Goal: Task Accomplishment & Management: Use online tool/utility

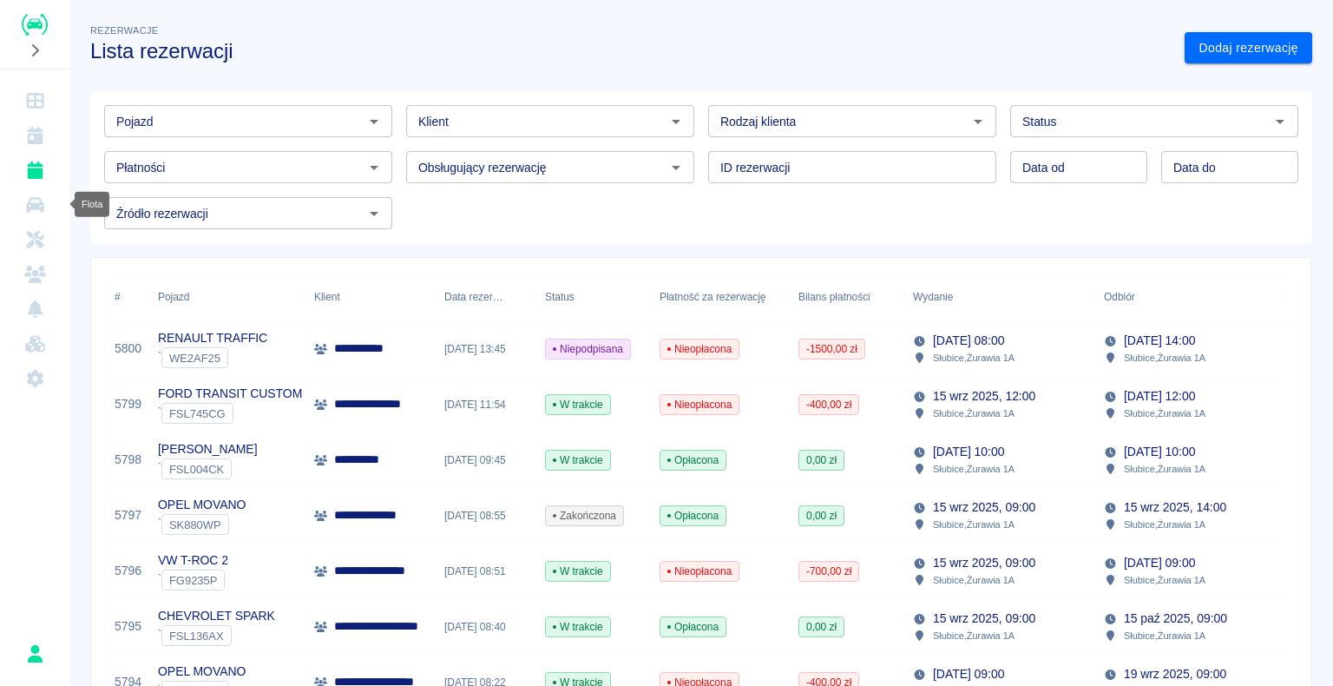
click at [36, 213] on link "Flota" at bounding box center [35, 204] width 56 height 35
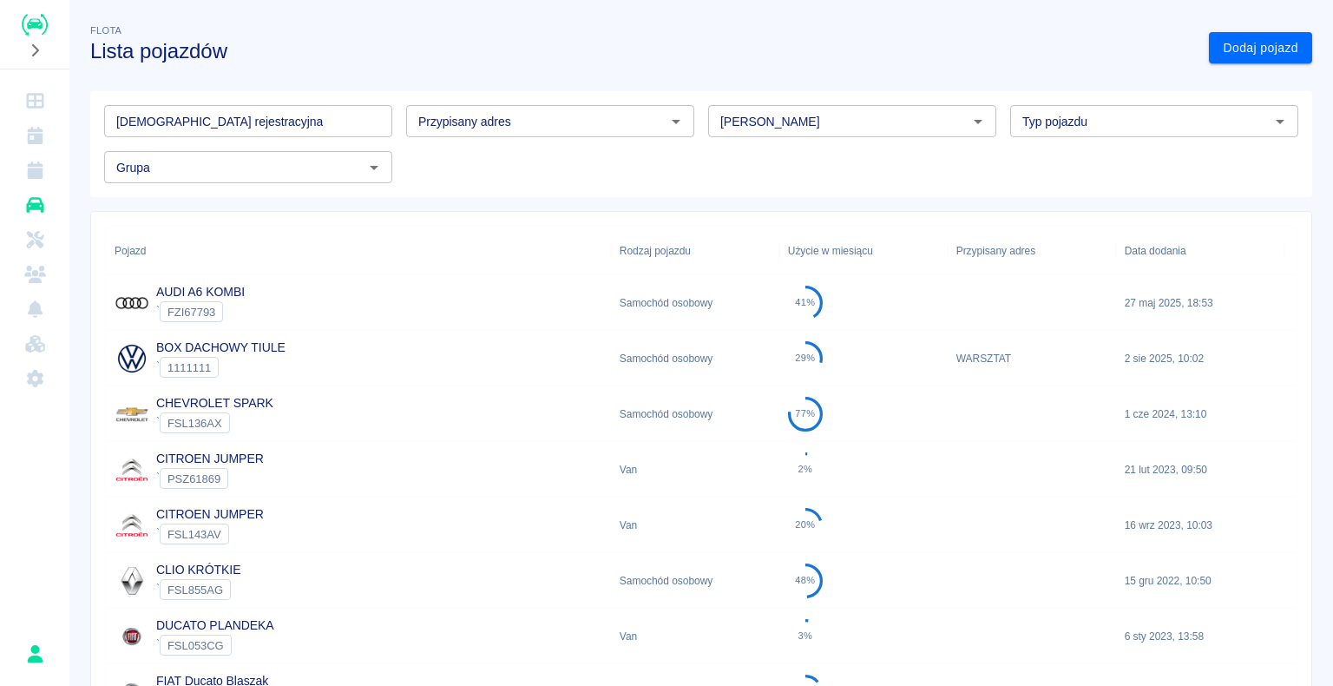
click at [776, 120] on input "[PERSON_NAME]" at bounding box center [837, 121] width 249 height 22
click at [771, 162] on li "Kia" at bounding box center [844, 158] width 285 height 29
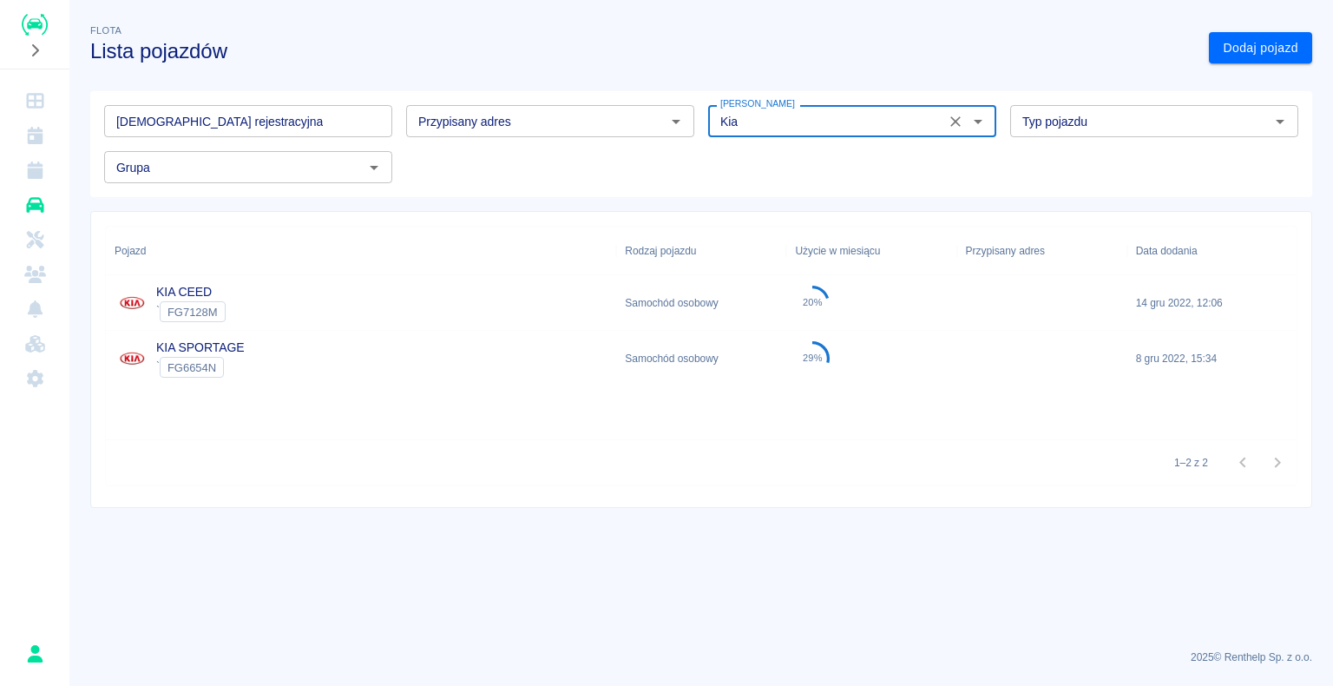
type input "Kia"
click at [390, 313] on div "KIA CEED ` FG7128M" at bounding box center [361, 303] width 510 height 56
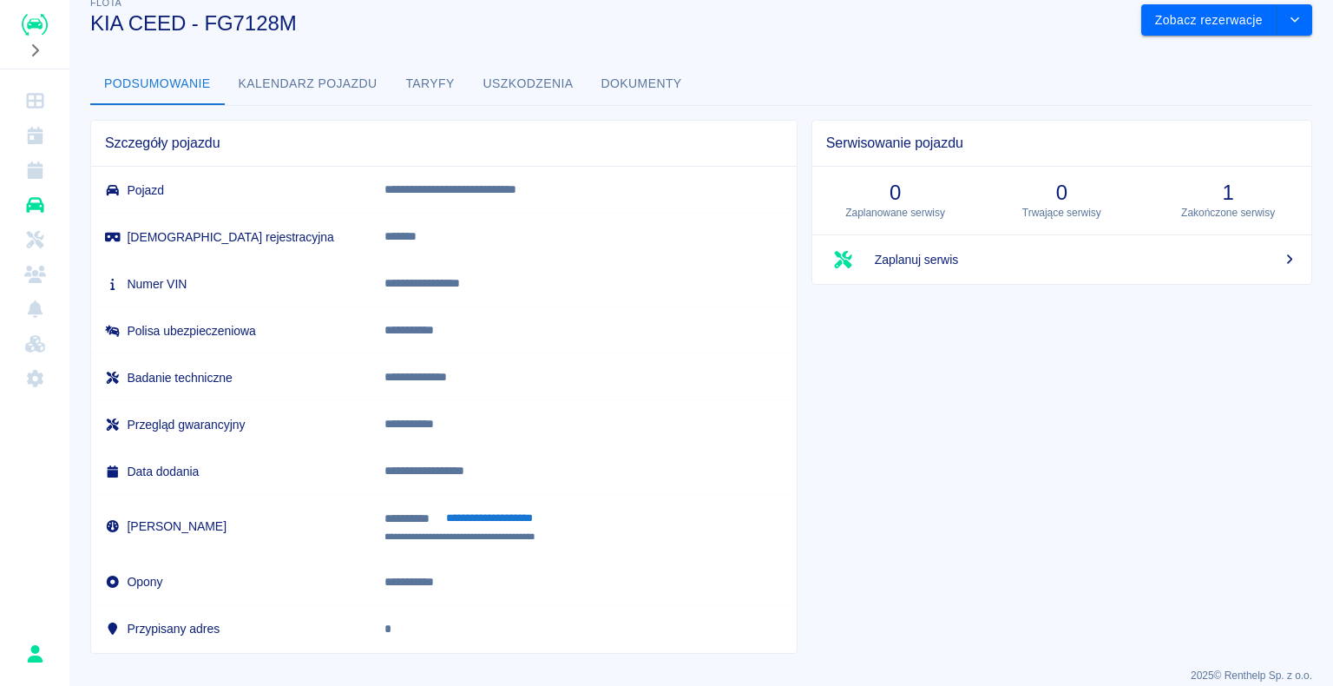
scroll to position [43, 0]
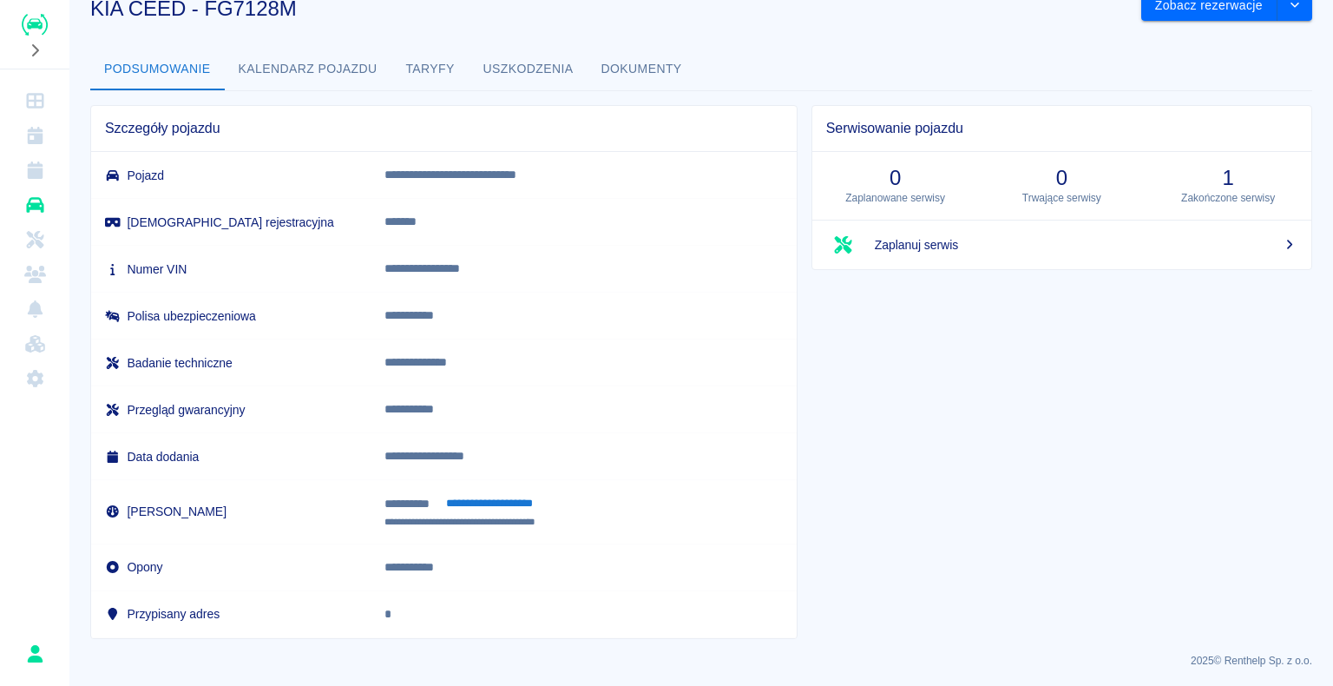
click at [629, 60] on button "Dokumenty" at bounding box center [642, 70] width 108 height 42
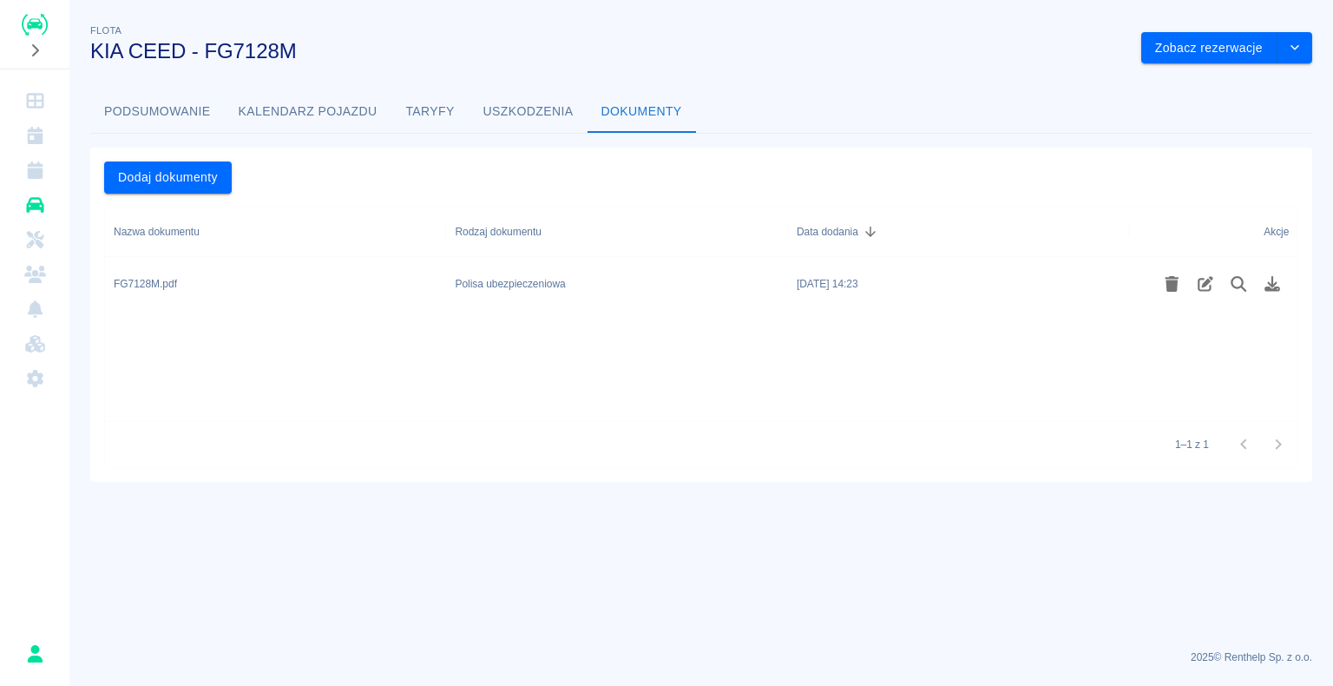
click at [512, 109] on button "Uszkodzenia" at bounding box center [528, 112] width 118 height 42
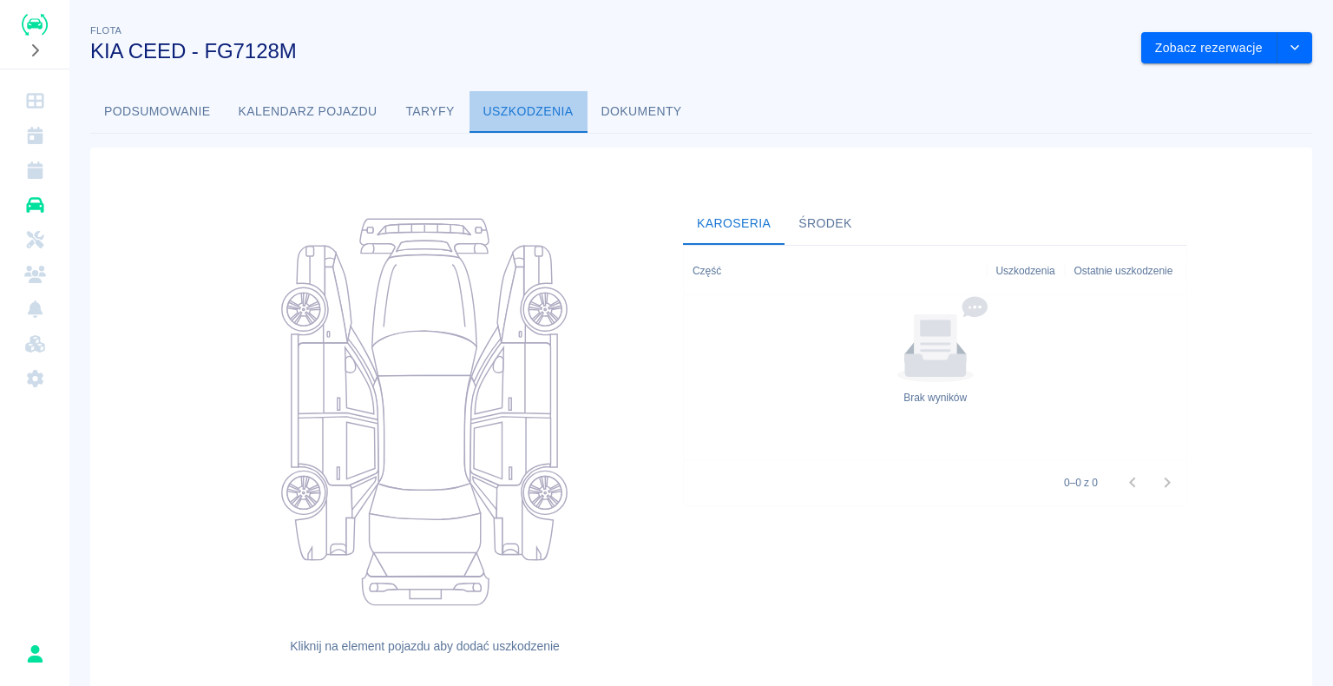
click at [469, 112] on button "Uszkodzenia" at bounding box center [528, 112] width 118 height 42
click at [443, 116] on button "Taryfy" at bounding box center [430, 112] width 78 height 42
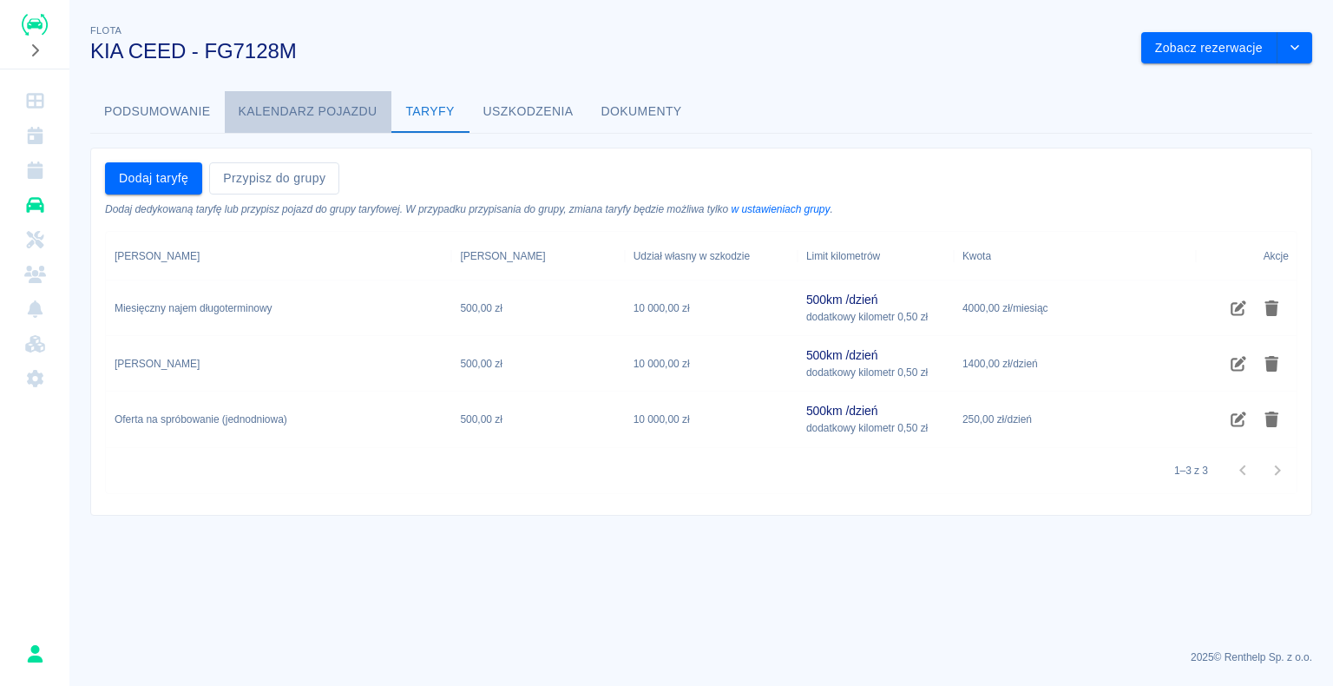
click at [324, 127] on button "Kalendarz pojazdu" at bounding box center [308, 112] width 167 height 42
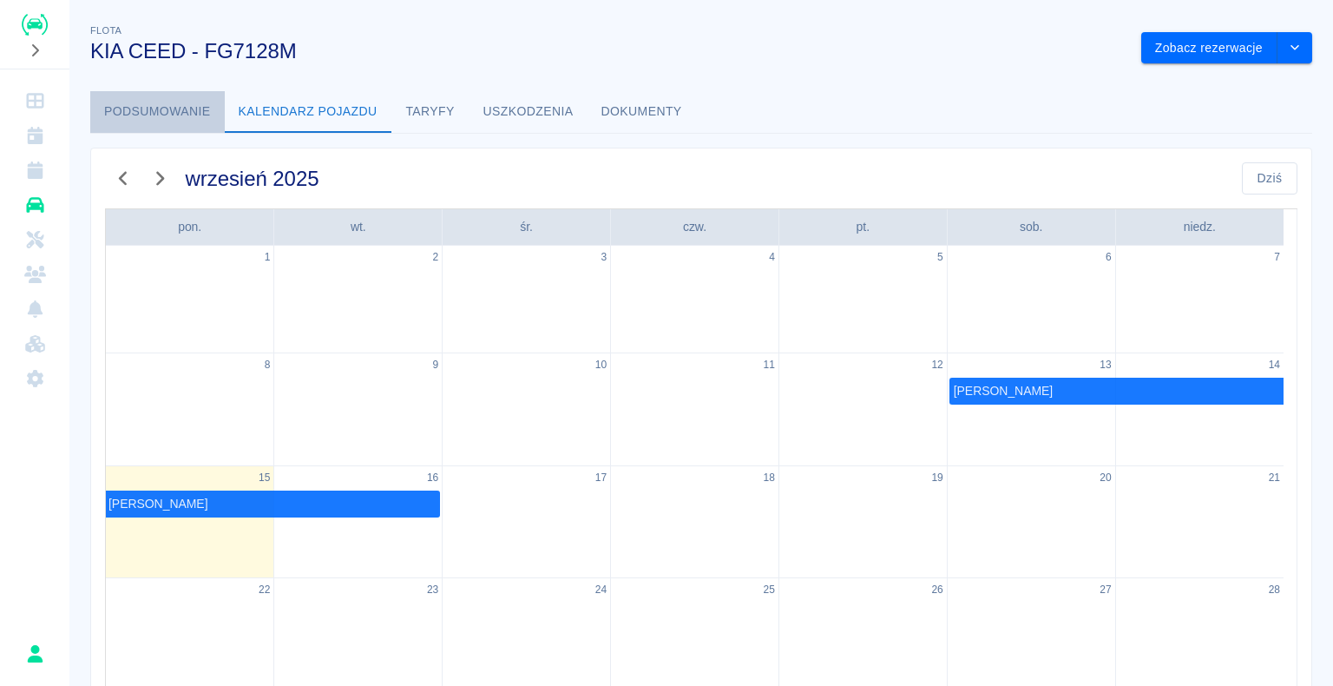
click at [203, 113] on button "Podsumowanie" at bounding box center [157, 112] width 135 height 42
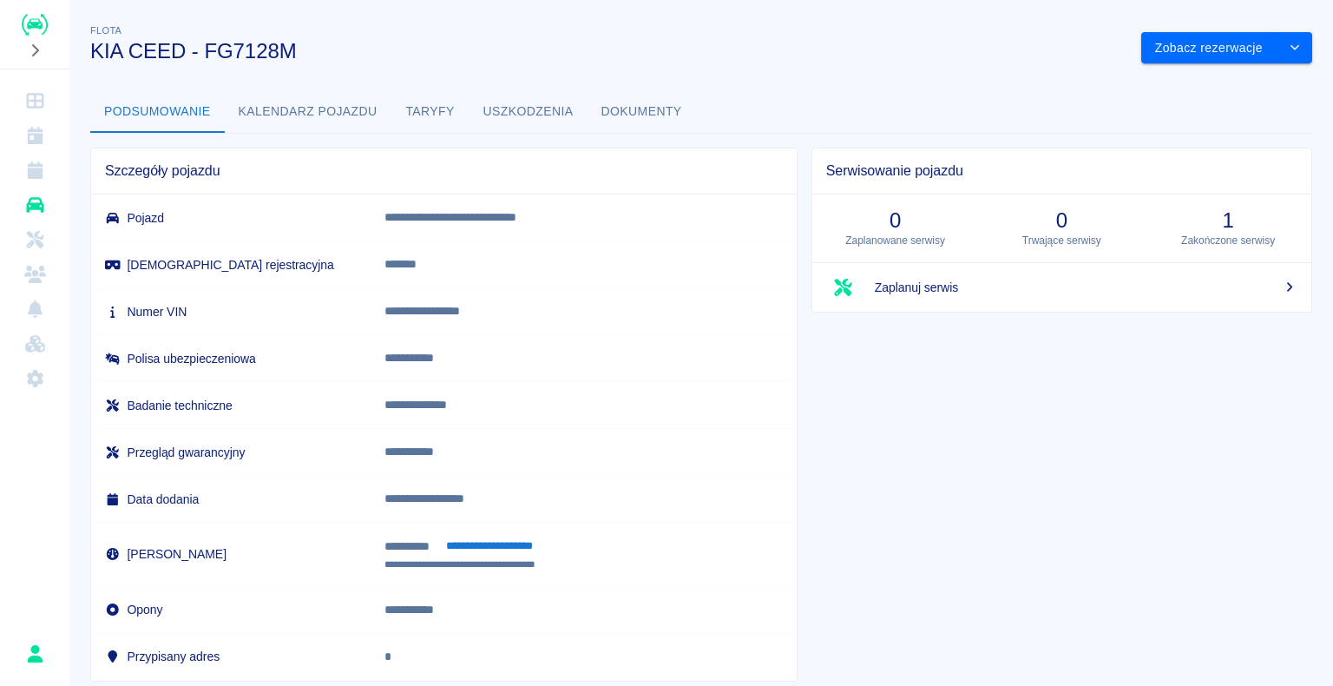
click at [914, 281] on span "Zaplanuj serwis" at bounding box center [1086, 288] width 423 height 18
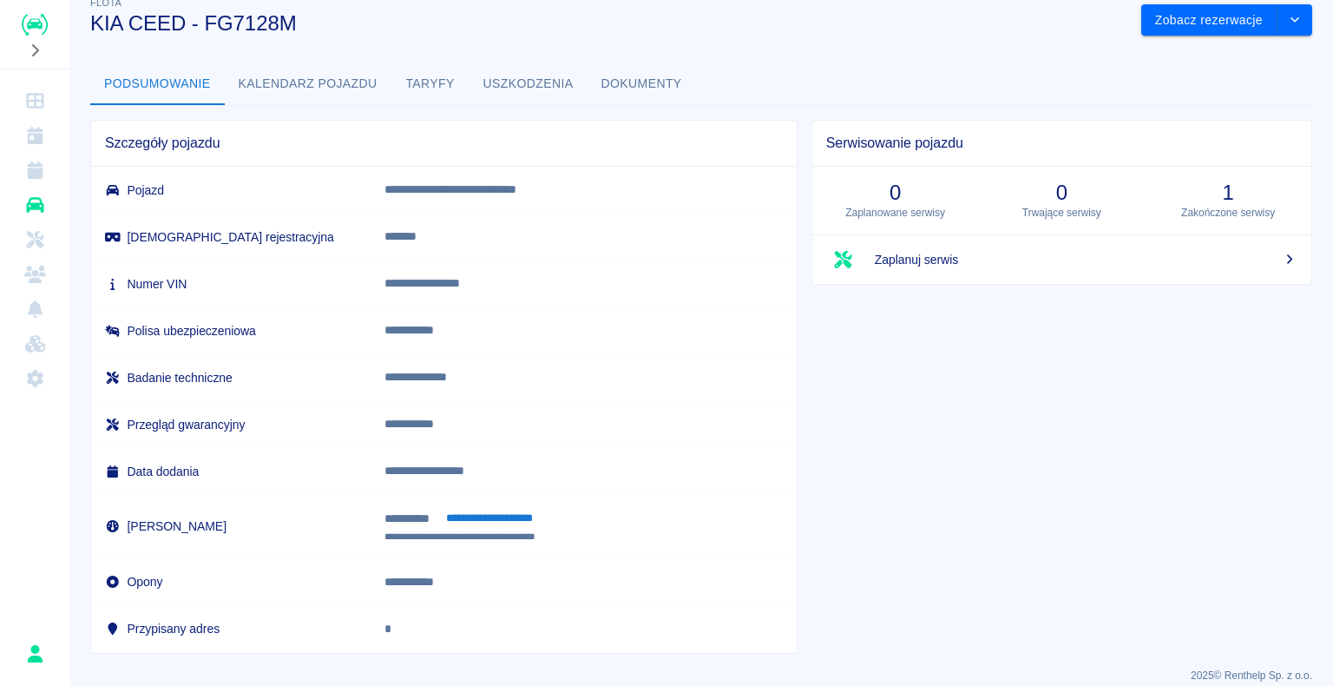
scroll to position [43, 0]
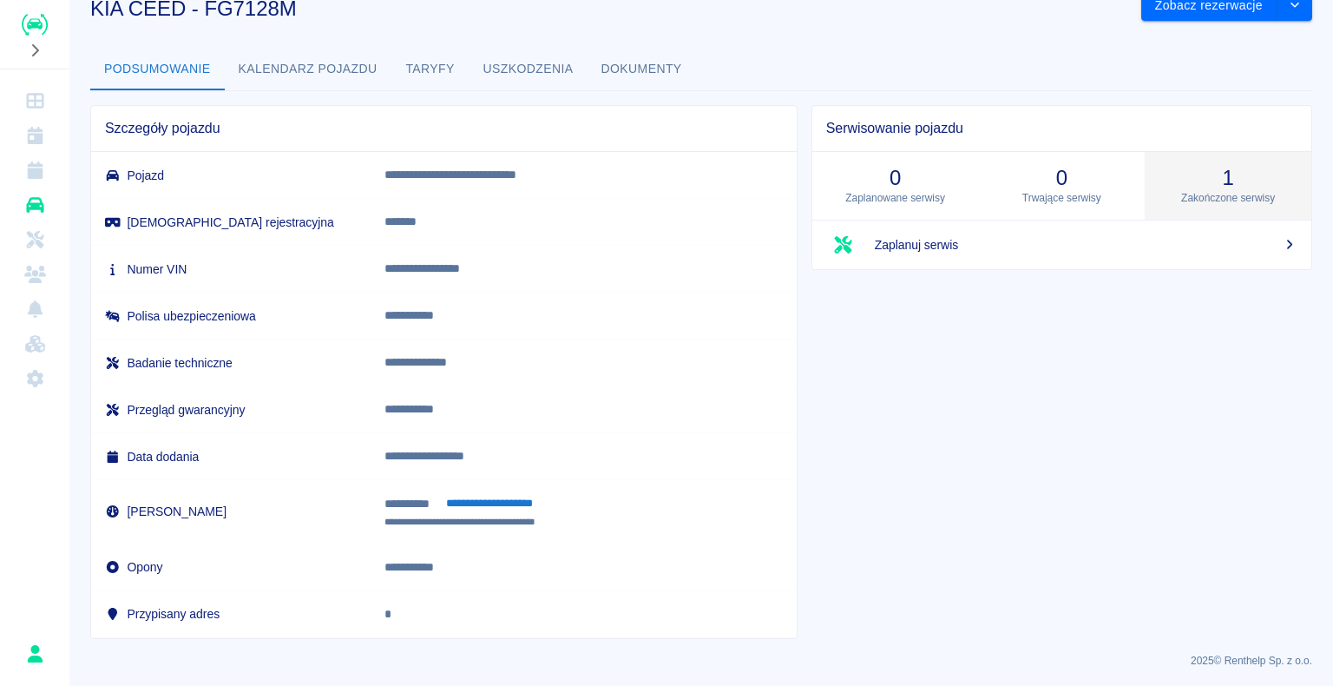
click at [1212, 190] on p "Zakończone serwisy" at bounding box center [1228, 198] width 139 height 16
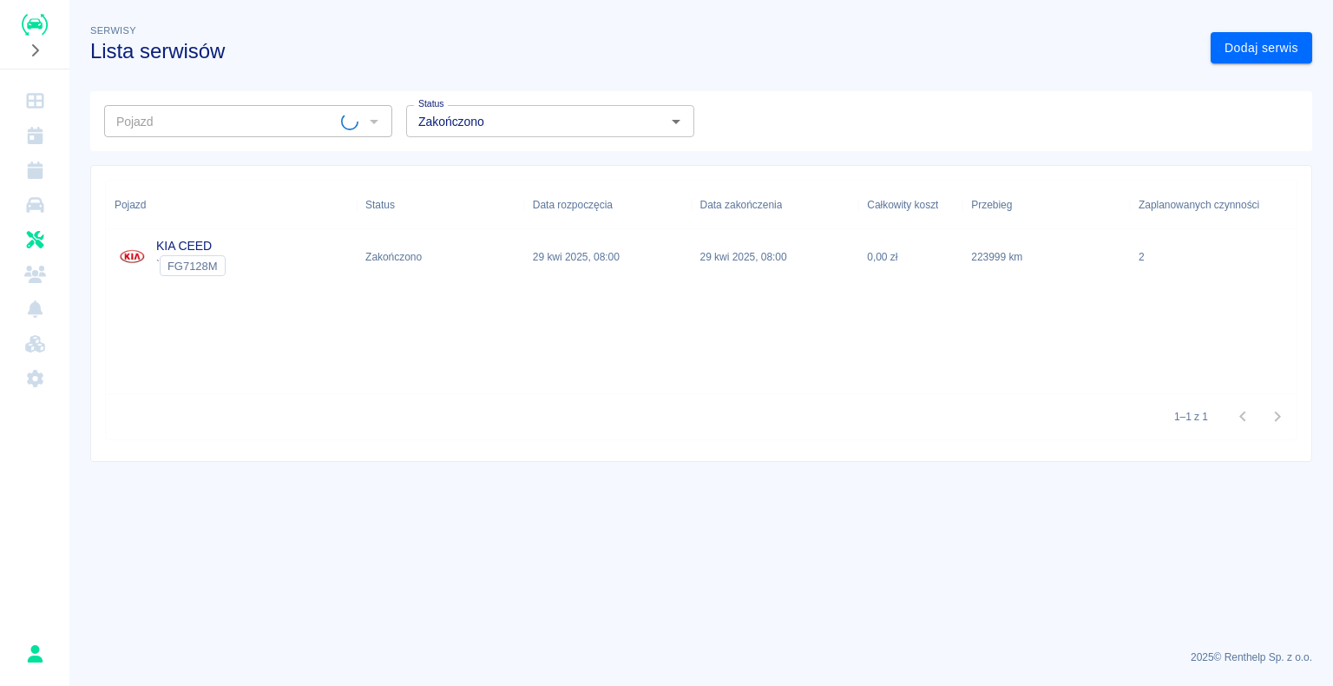
type input "KIA CEED - FG7128M"
click at [1288, 262] on div "2" at bounding box center [1213, 257] width 167 height 56
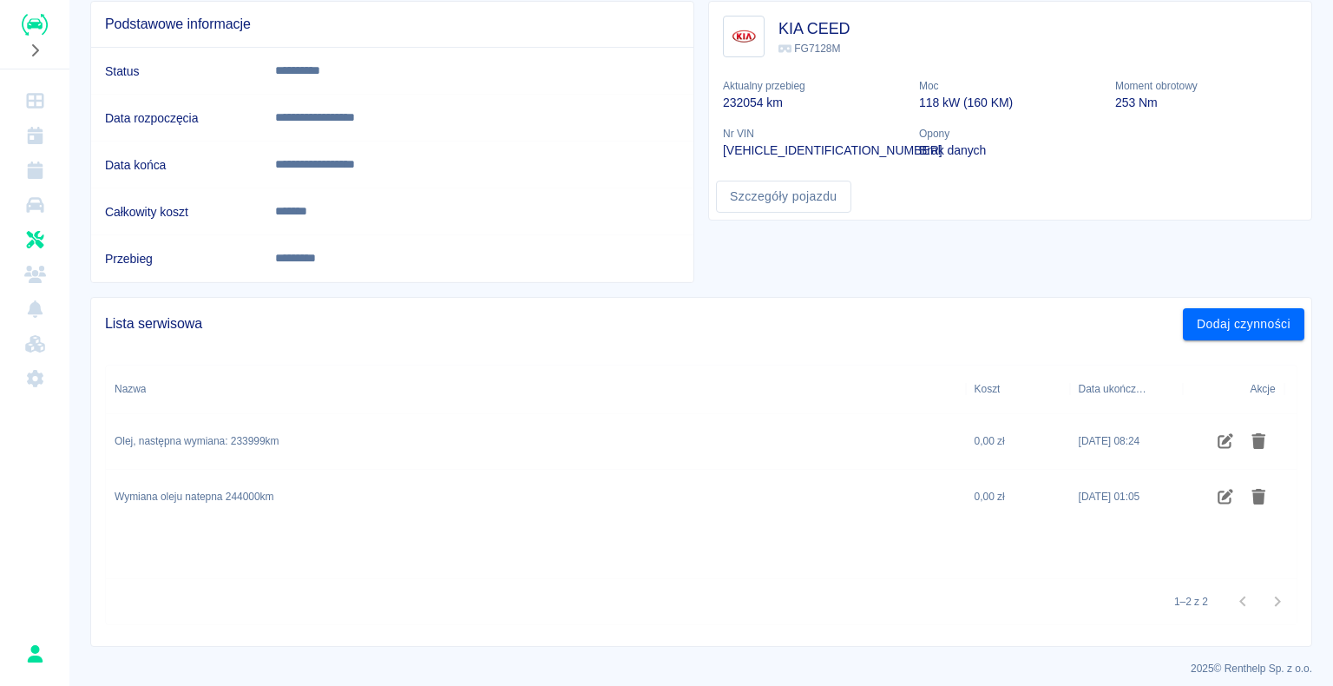
scroll to position [155, 0]
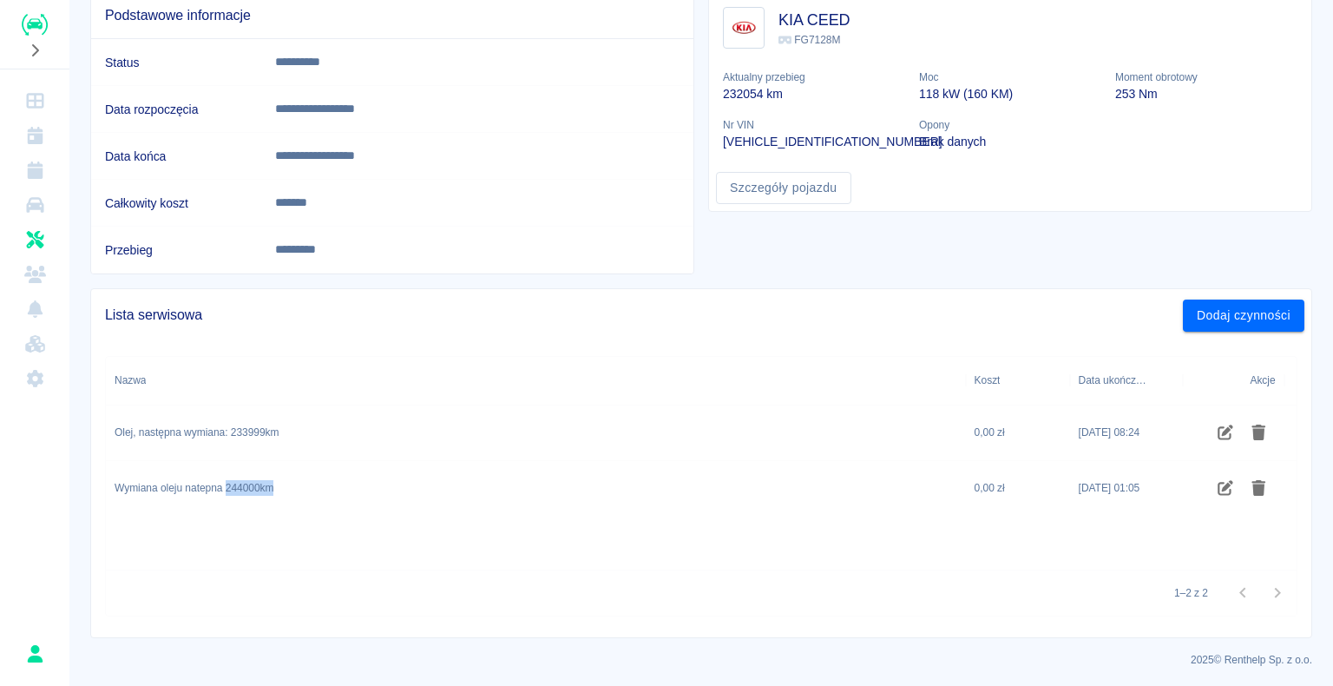
drag, startPoint x: 227, startPoint y: 489, endPoint x: 281, endPoint y: 490, distance: 53.8
click at [281, 490] on div "Wymiana oleju natepna 244000km" at bounding box center [536, 489] width 860 height 56
click at [274, 515] on div "Nazwa Koszt Data ukończenia Akcje Olej, następna wymiana: 233999km 0,00 zł [DAT…" at bounding box center [701, 463] width 1191 height 213
click at [279, 533] on div "Nazwa Koszt Data ukończenia Akcje Olej, następna wymiana: 233999km 0,00 zł [DAT…" at bounding box center [701, 463] width 1191 height 213
drag, startPoint x: 222, startPoint y: 485, endPoint x: 282, endPoint y: 489, distance: 60.0
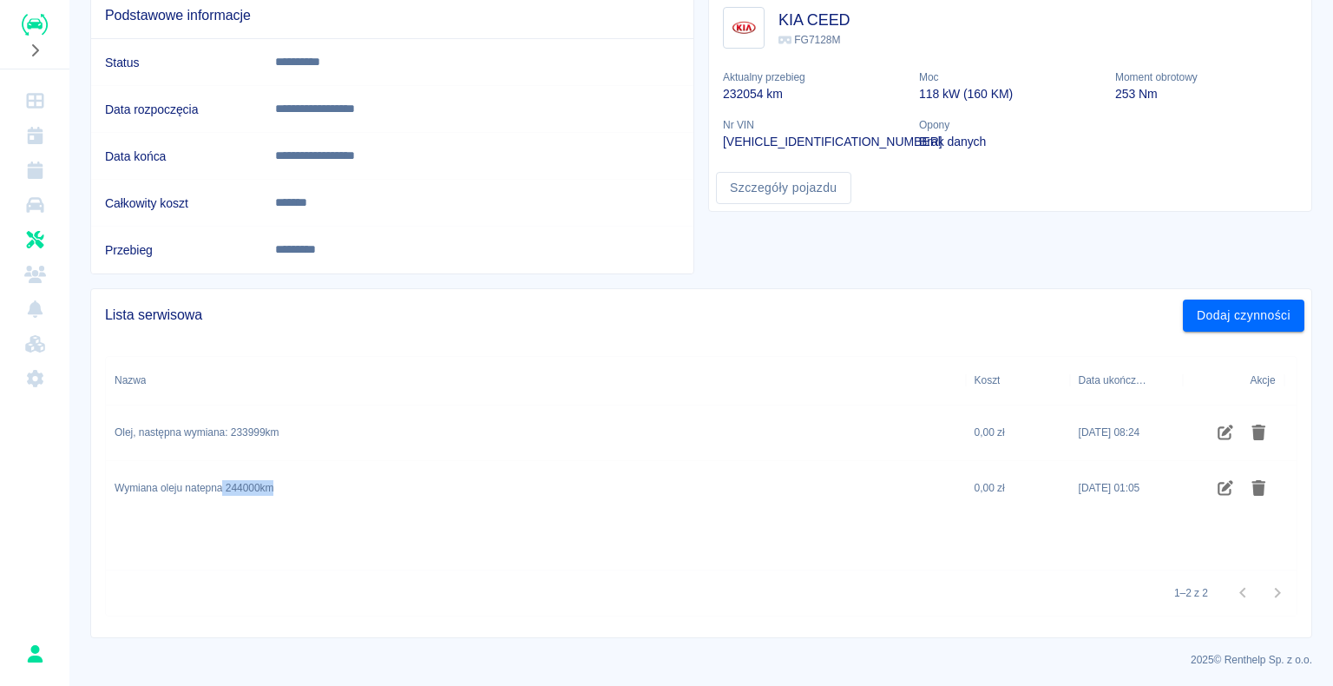
click at [282, 489] on div "Wymiana oleju natepna 244000km" at bounding box center [536, 489] width 860 height 56
click at [319, 543] on div "Nazwa Koszt Data ukończenia Akcje Olej, następna wymiana: 233999km 0,00 zł [DAT…" at bounding box center [701, 463] width 1191 height 213
drag, startPoint x: 226, startPoint y: 488, endPoint x: 298, endPoint y: 482, distance: 72.3
click at [298, 482] on div "Wymiana oleju natepna 244000km" at bounding box center [536, 489] width 860 height 56
click at [305, 554] on div "Nazwa Koszt Data ukończenia Akcje Olej, następna wymiana: 233999km 0,00 zł [DAT…" at bounding box center [701, 463] width 1191 height 213
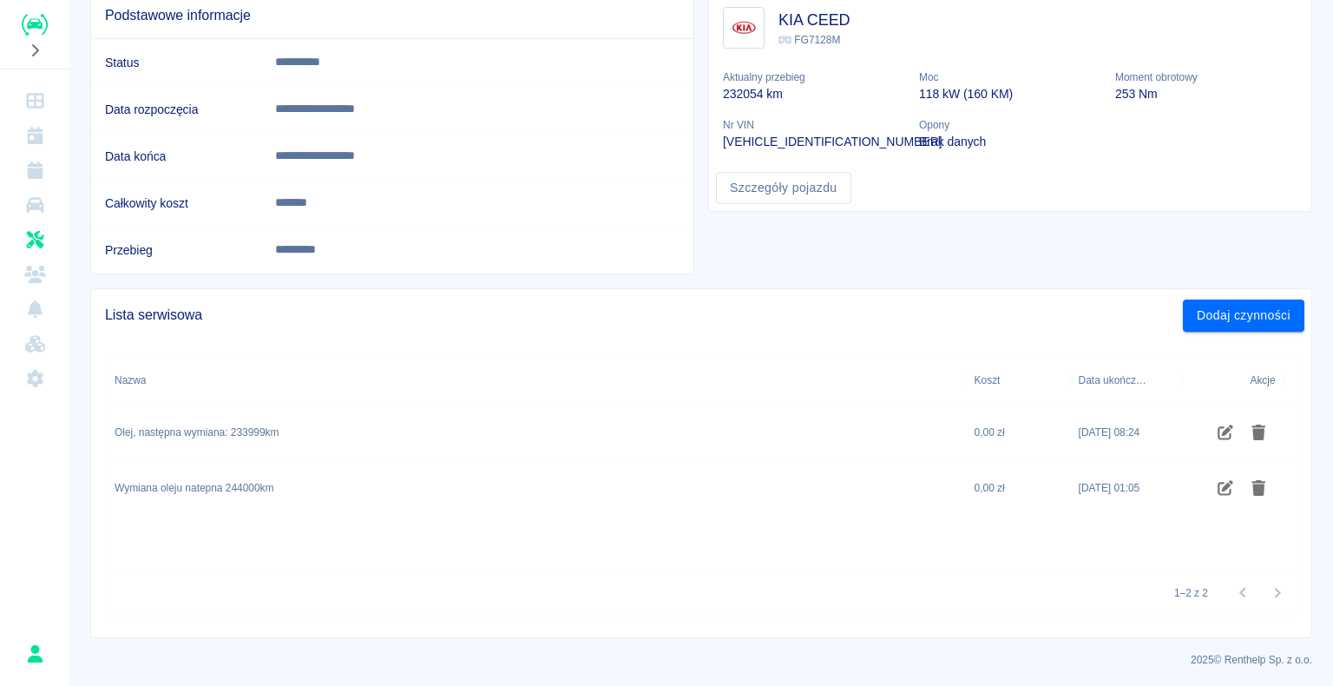
scroll to position [0, 0]
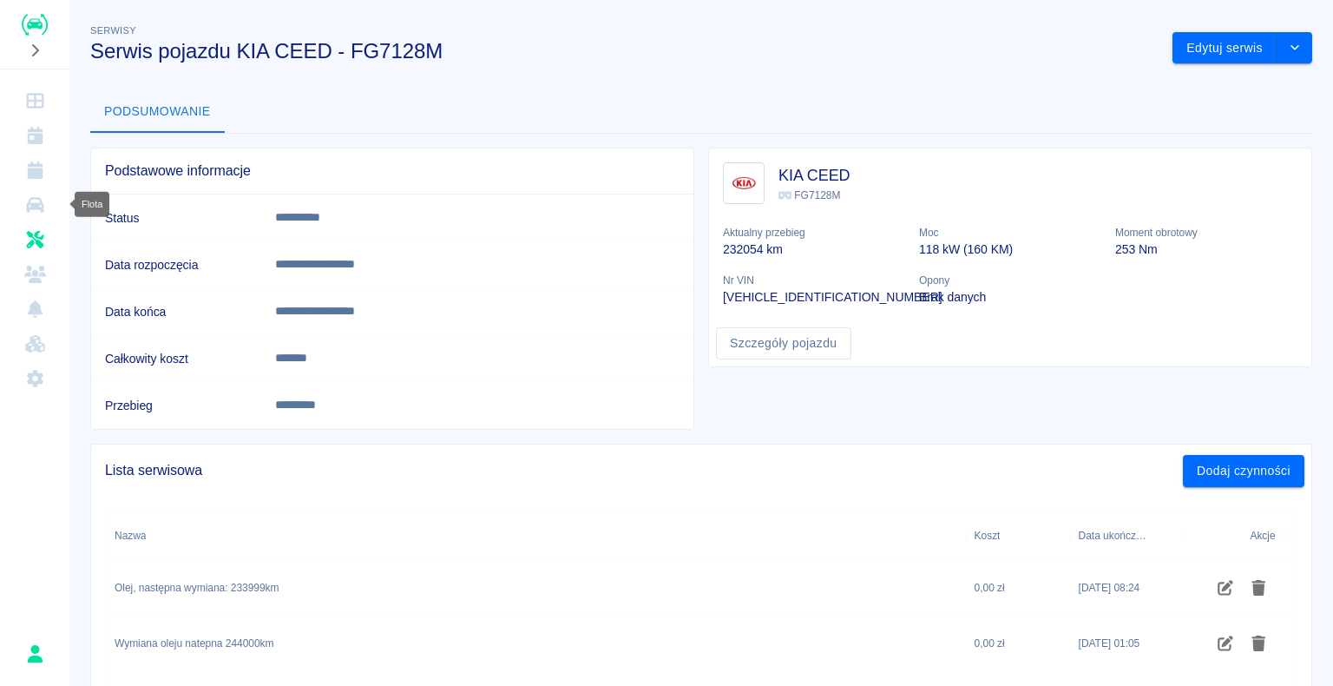
click at [40, 206] on icon "Flota" at bounding box center [35, 204] width 22 height 17
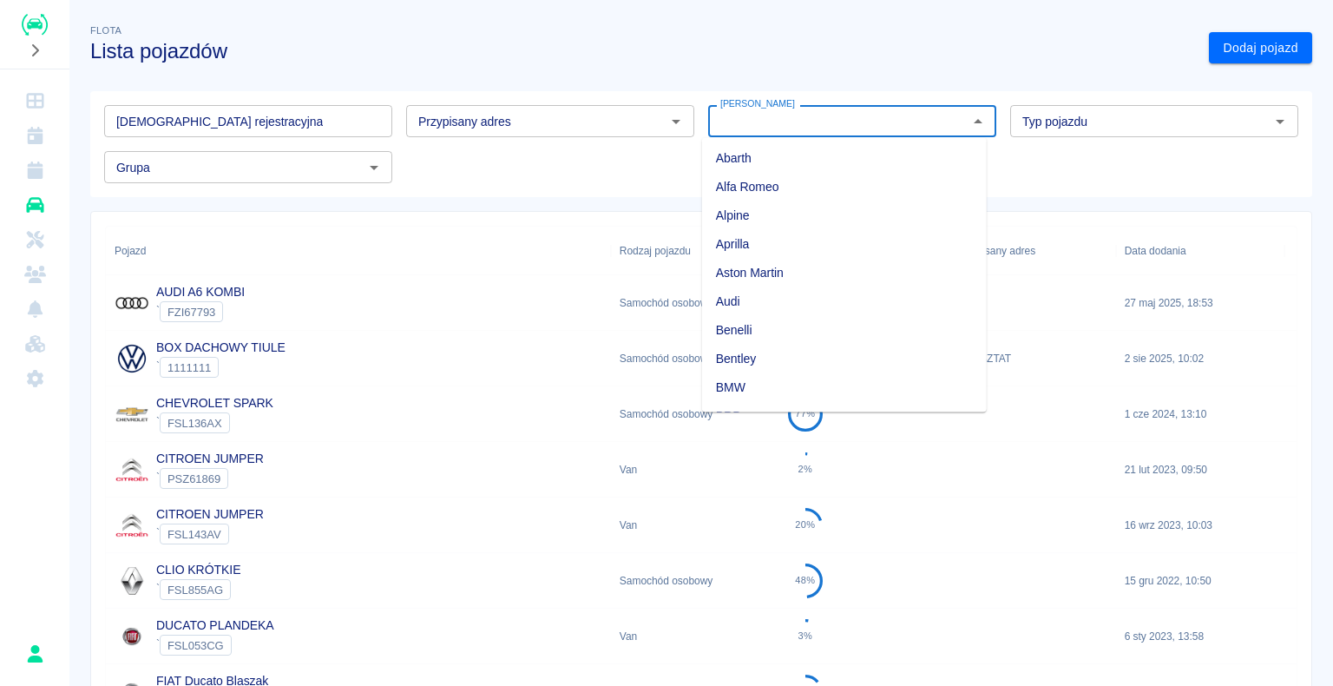
click at [786, 119] on input "[PERSON_NAME]" at bounding box center [837, 121] width 249 height 22
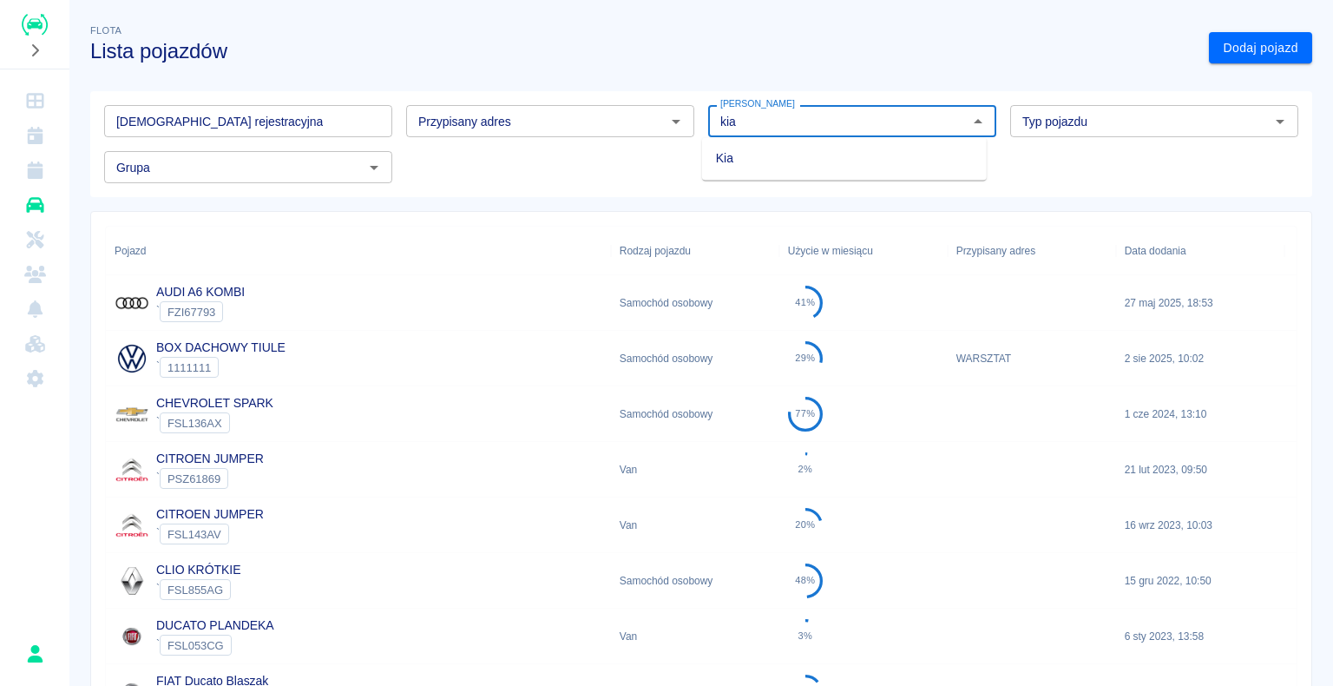
click at [779, 160] on li "Kia" at bounding box center [844, 158] width 285 height 29
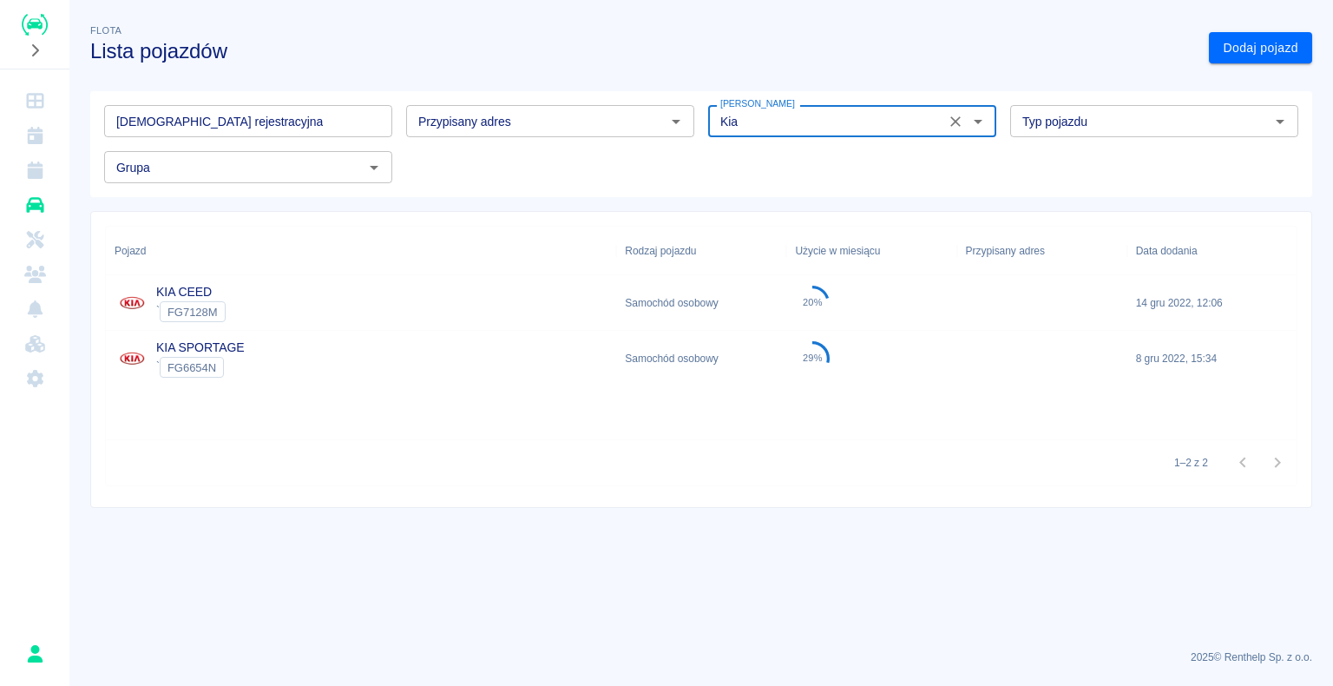
type input "Kia"
click at [456, 357] on div "KIA SPORTAGE ` FG6654N" at bounding box center [361, 359] width 510 height 56
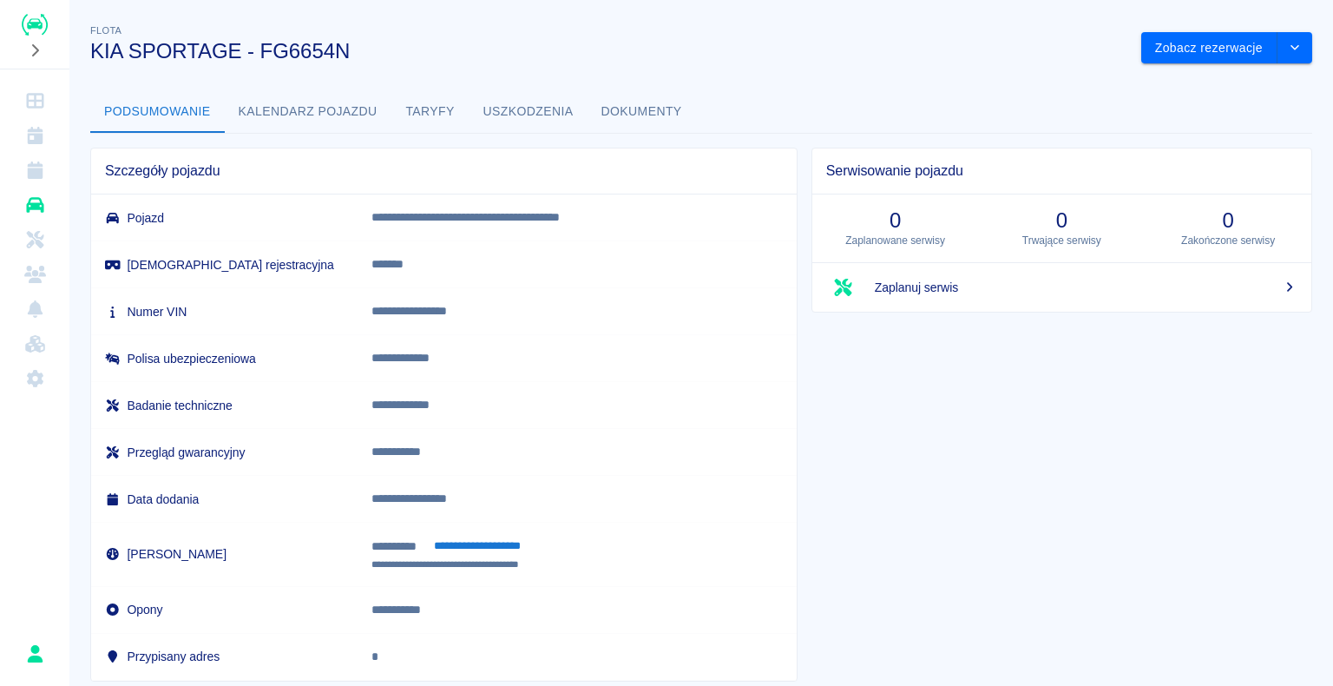
click at [959, 293] on span "Zaplanuj serwis" at bounding box center [1086, 288] width 423 height 18
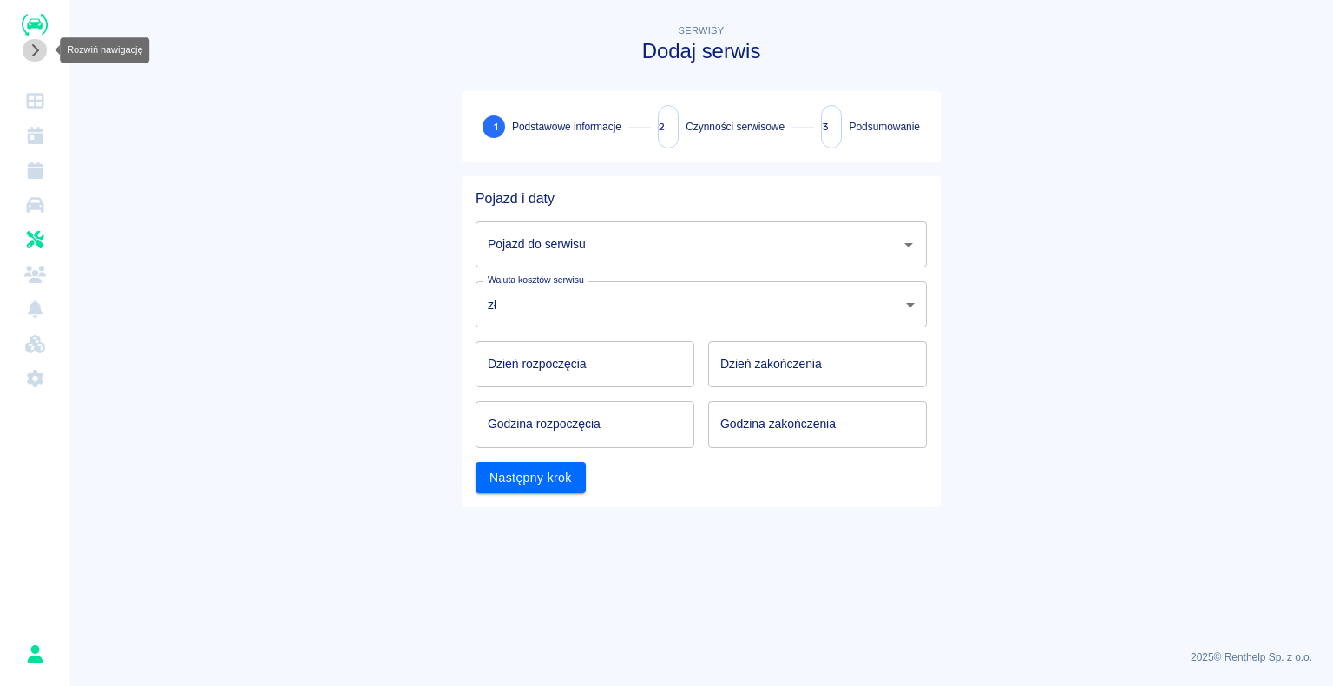
click at [28, 46] on icon "Rozwiń nawigację" at bounding box center [34, 50] width 17 height 14
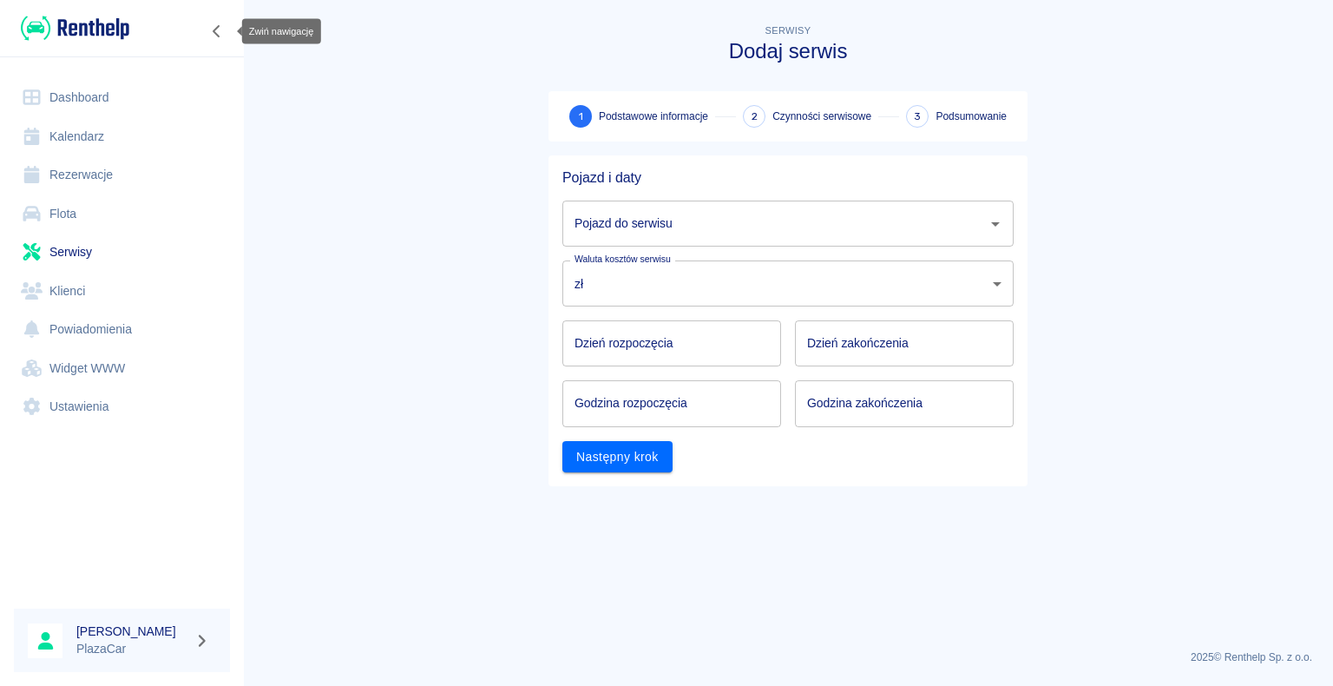
click at [218, 37] on button "Zwiń nawigację" at bounding box center [217, 31] width 26 height 23
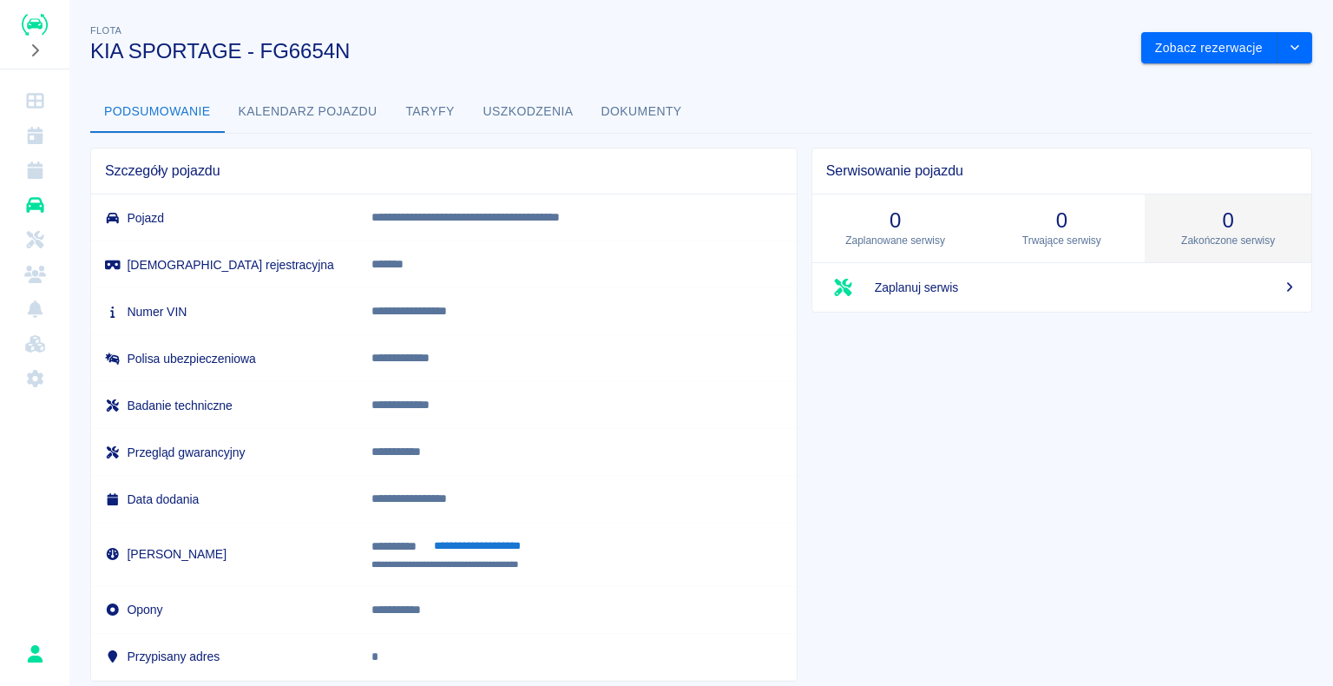
click at [1221, 238] on p "Zakończone serwisy" at bounding box center [1228, 241] width 139 height 16
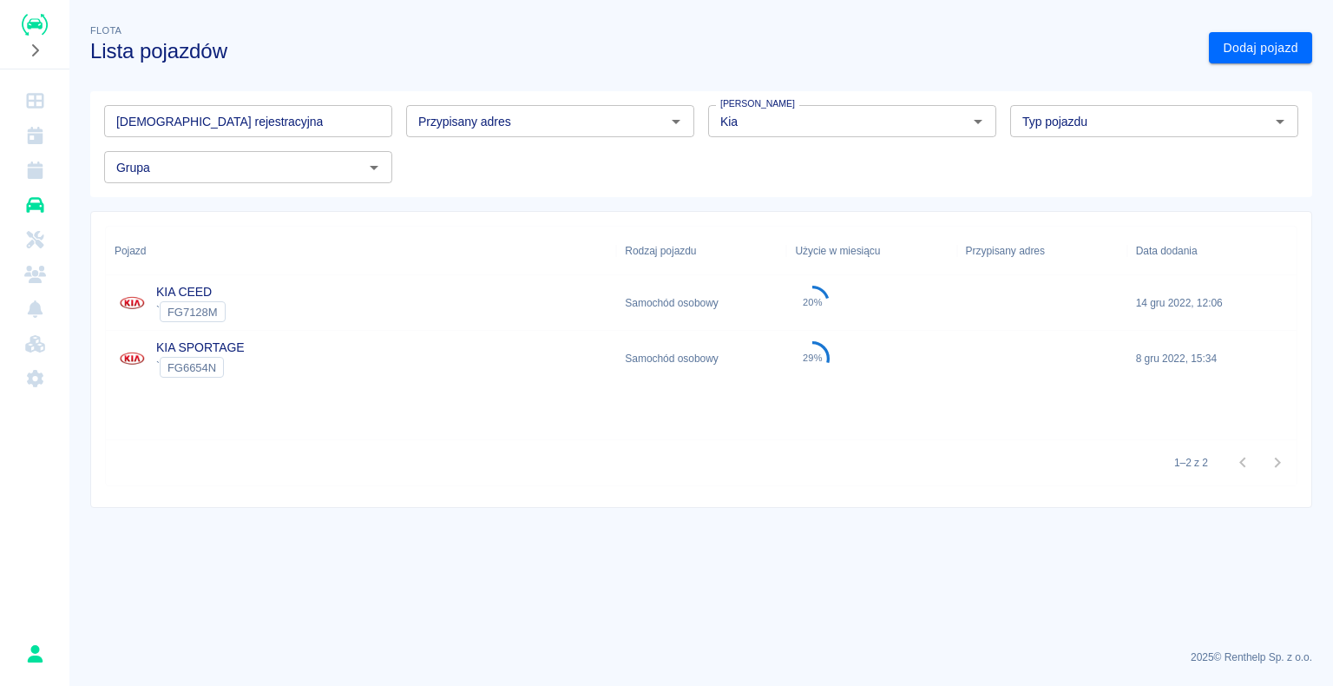
click at [664, 313] on div "Samochód osobowy" at bounding box center [701, 303] width 170 height 56
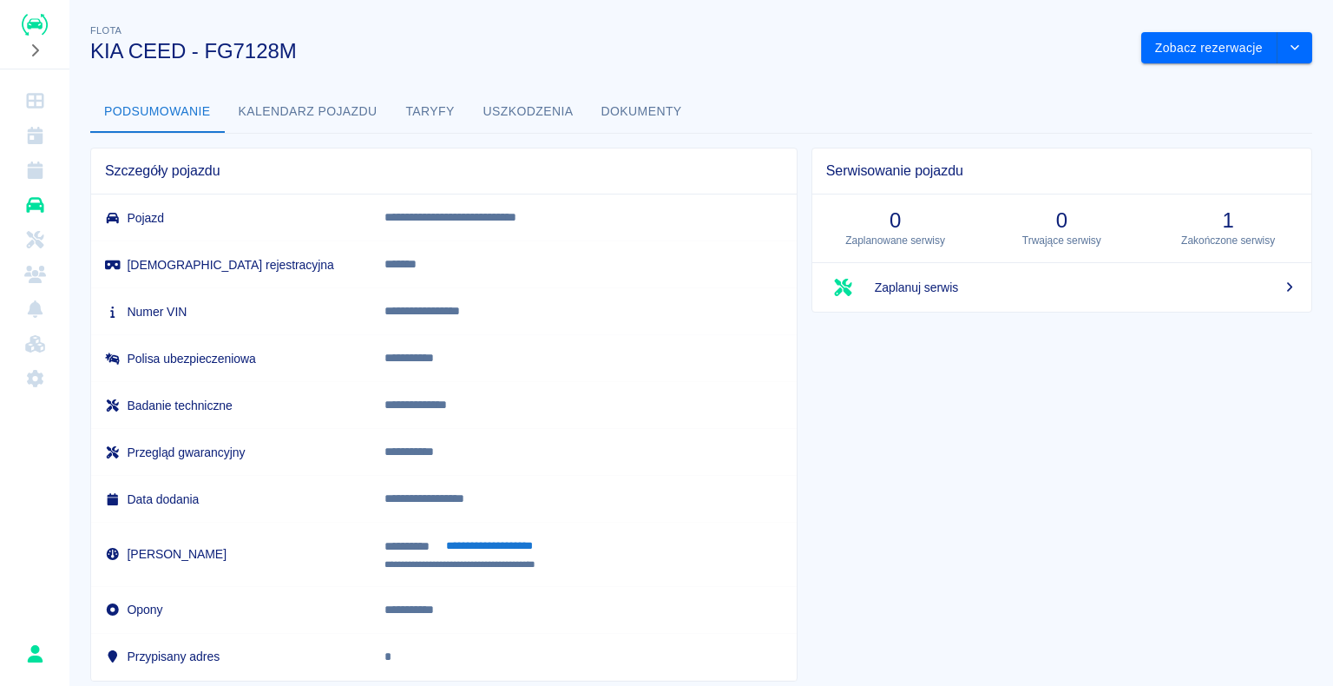
click at [511, 103] on button "Uszkodzenia" at bounding box center [528, 112] width 118 height 42
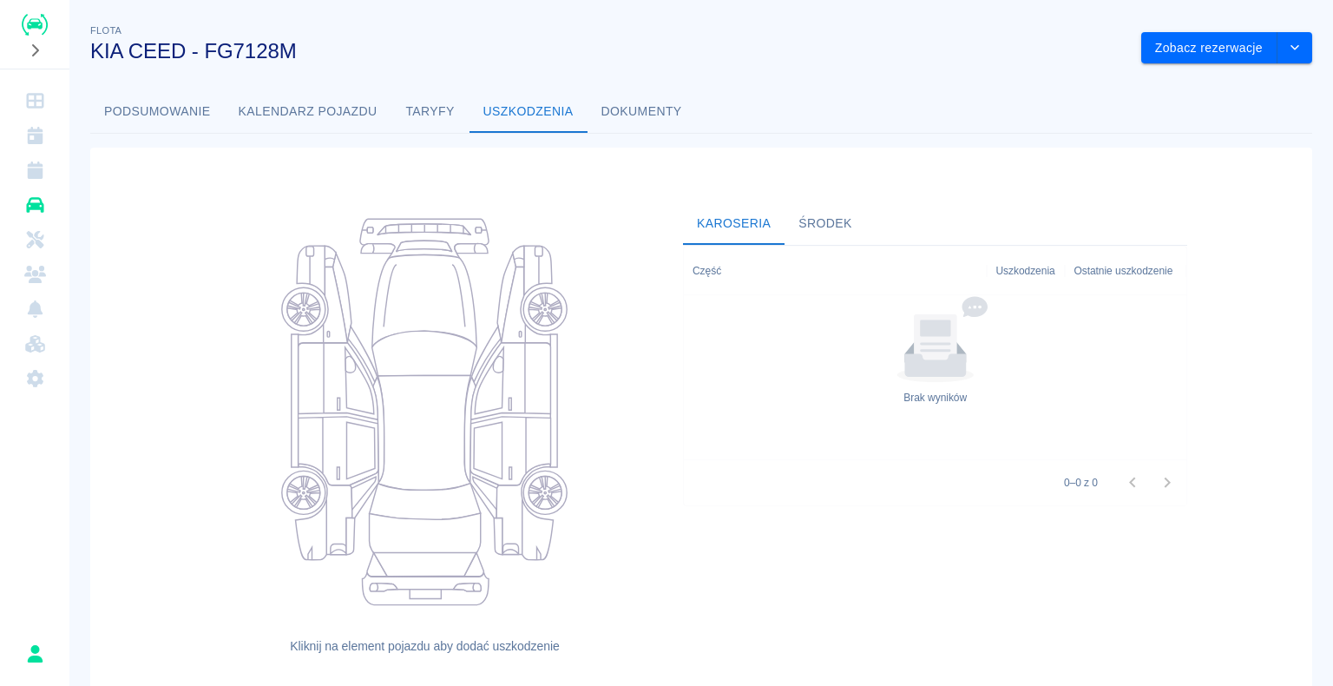
click at [430, 121] on button "Taryfy" at bounding box center [430, 112] width 78 height 42
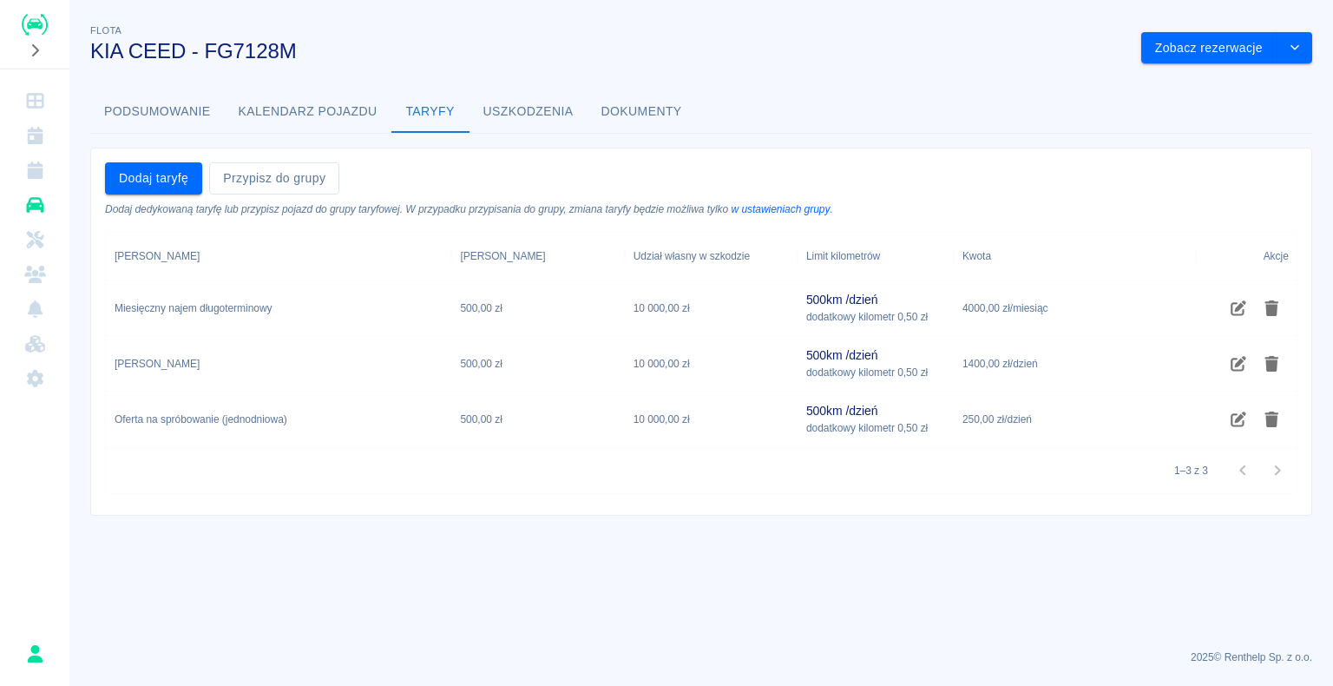
click at [321, 126] on button "Kalendarz pojazdu" at bounding box center [308, 112] width 167 height 42
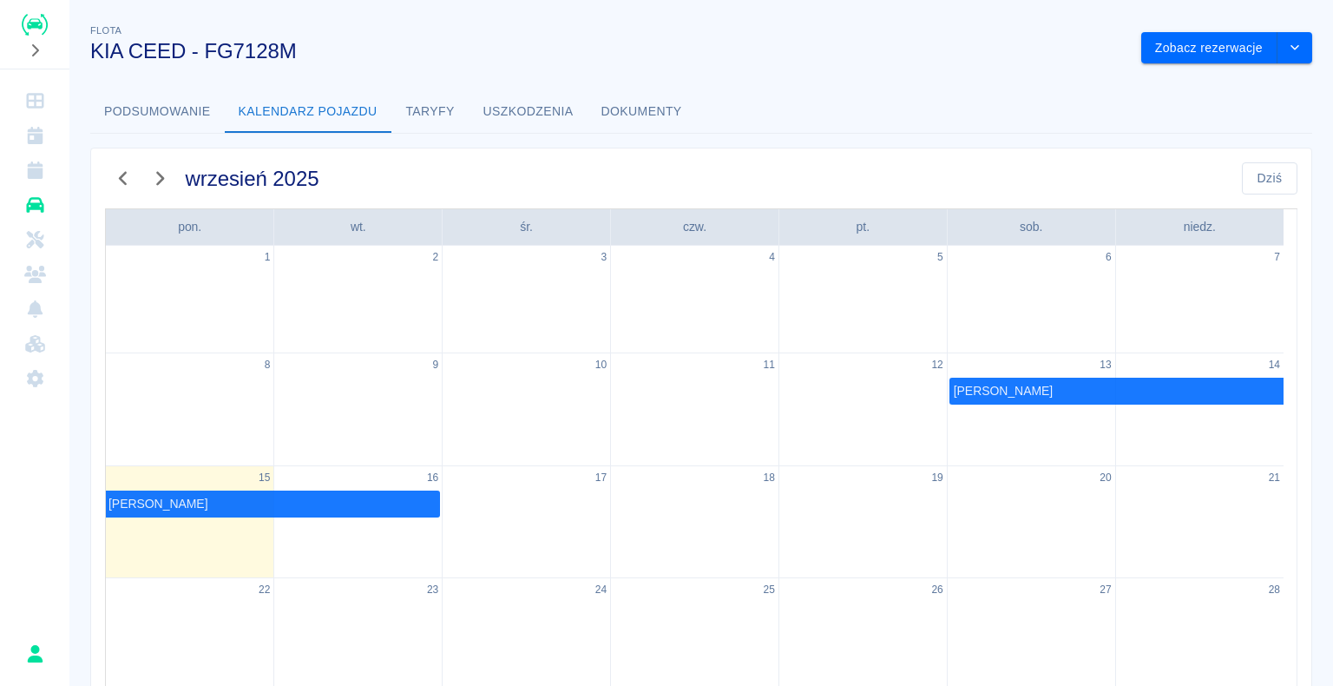
click at [187, 106] on button "Podsumowanie" at bounding box center [157, 112] width 135 height 42
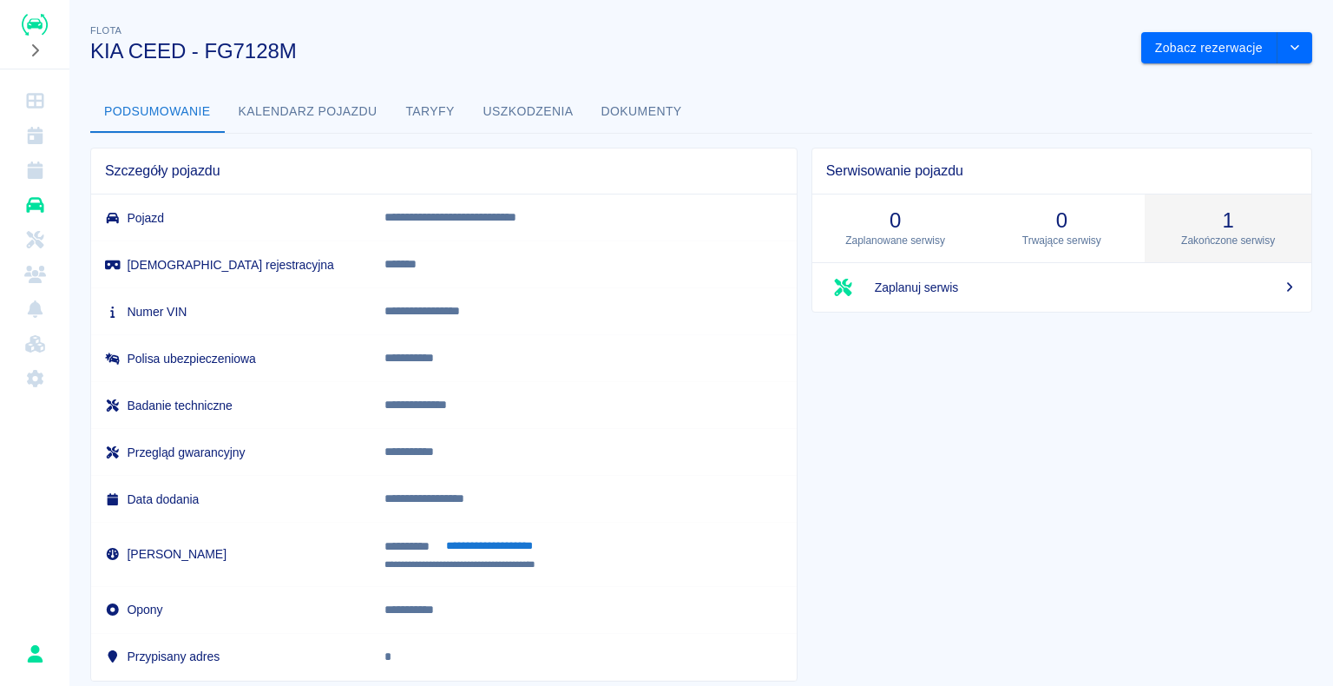
click at [1253, 226] on h3 "1" at bounding box center [1228, 220] width 139 height 24
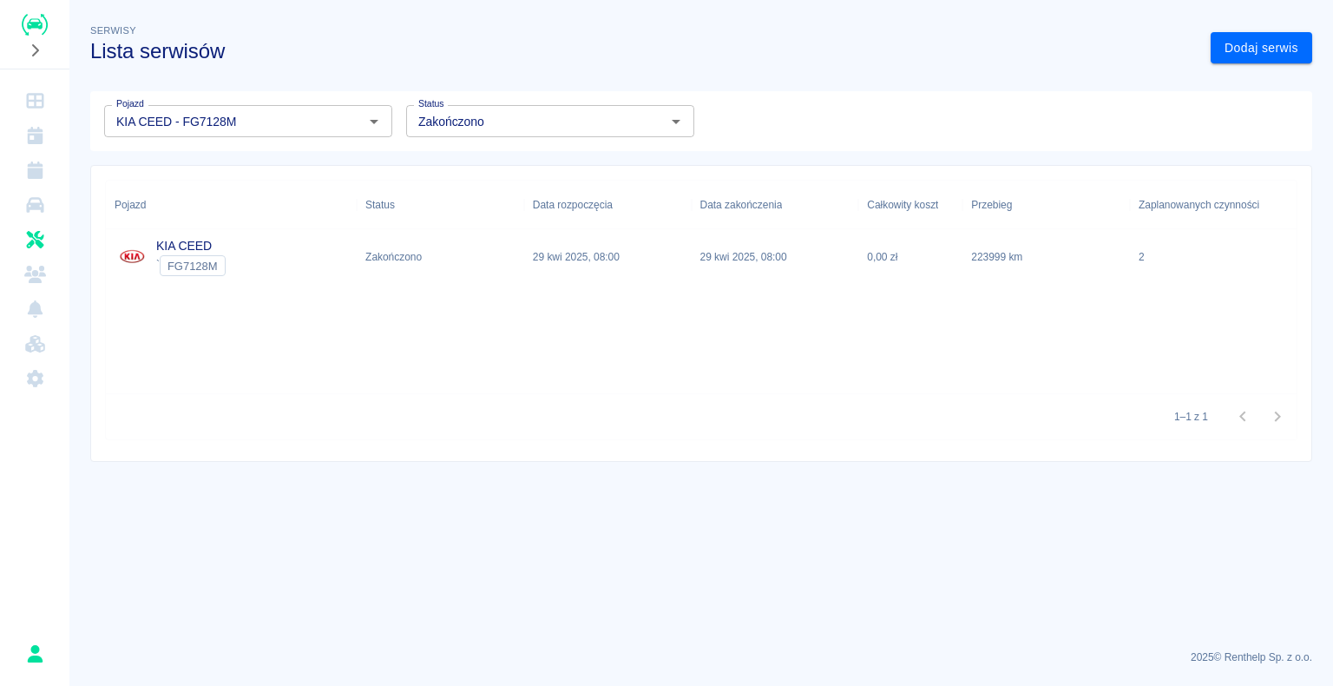
click at [1054, 248] on div "223999 km" at bounding box center [1045, 257] width 167 height 56
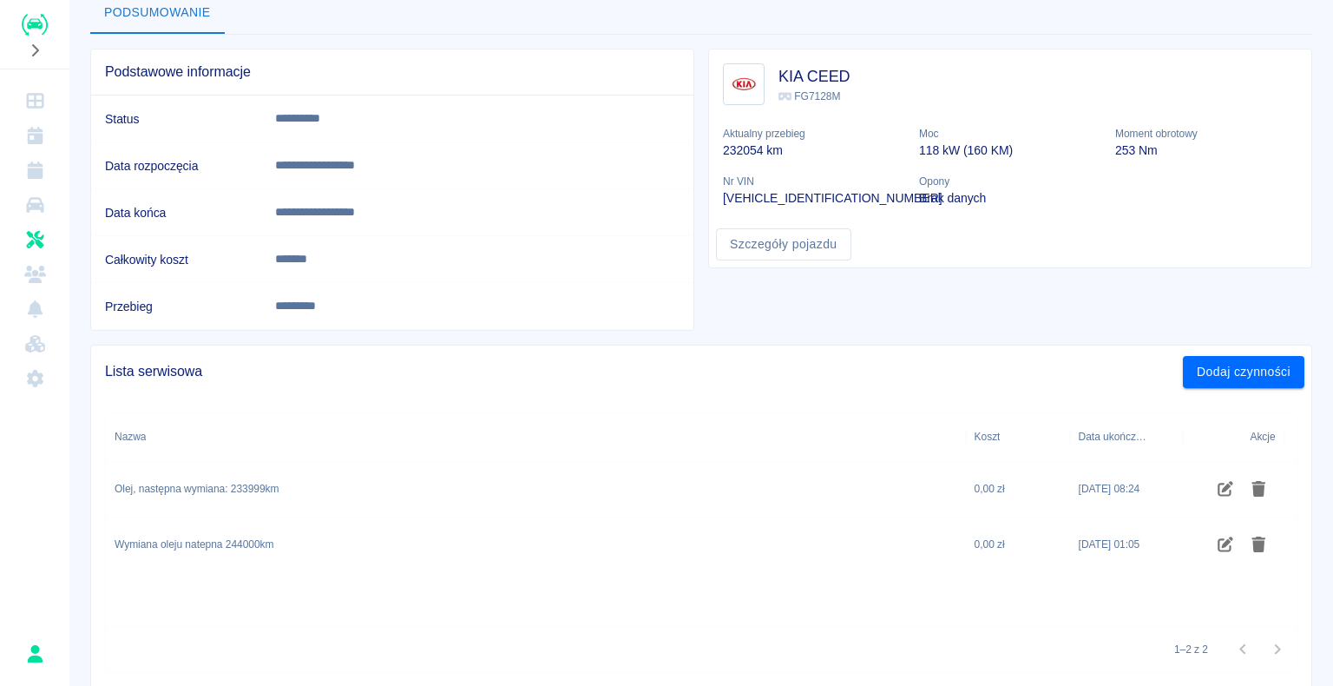
scroll to position [69, 0]
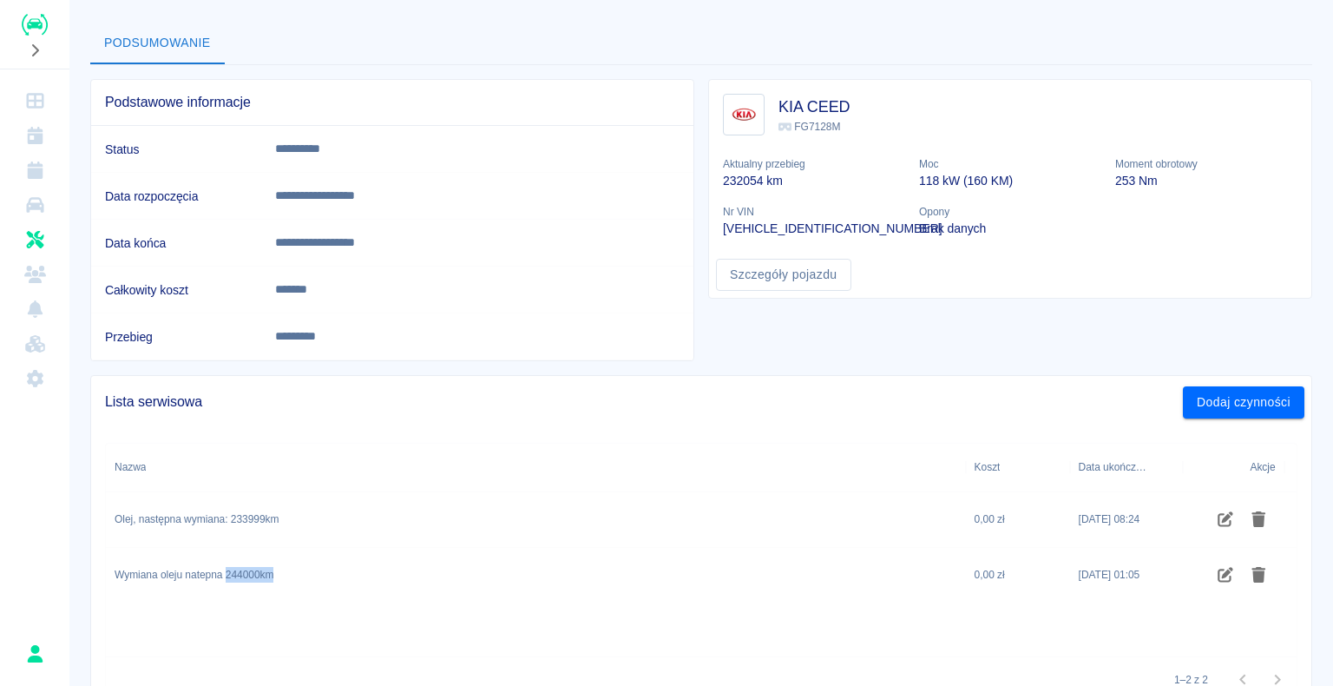
drag, startPoint x: 226, startPoint y: 574, endPoint x: 295, endPoint y: 576, distance: 68.6
click at [295, 576] on div "Wymiana oleju natepna 244000km" at bounding box center [536, 576] width 860 height 56
copy div "244000km"
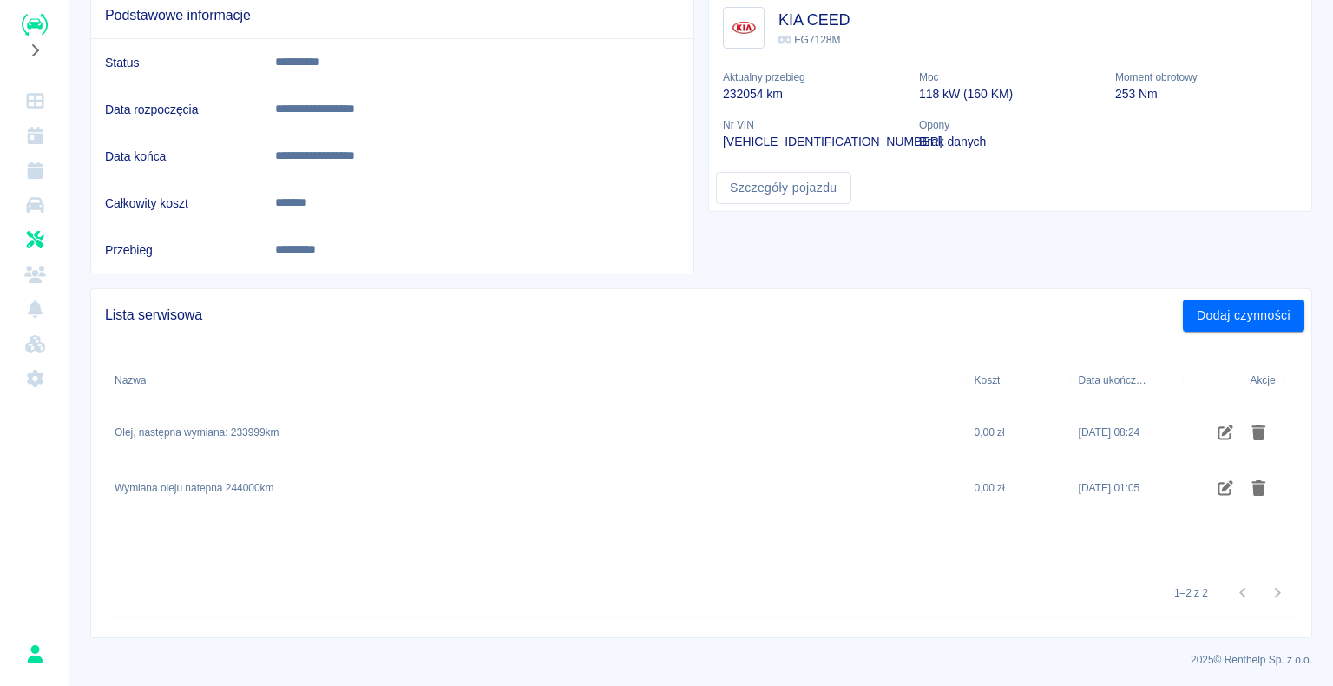
click at [765, 587] on div "1–2 z 2" at bounding box center [701, 592] width 1191 height 46
click at [28, 57] on button "Rozwiń nawigację" at bounding box center [35, 50] width 26 height 23
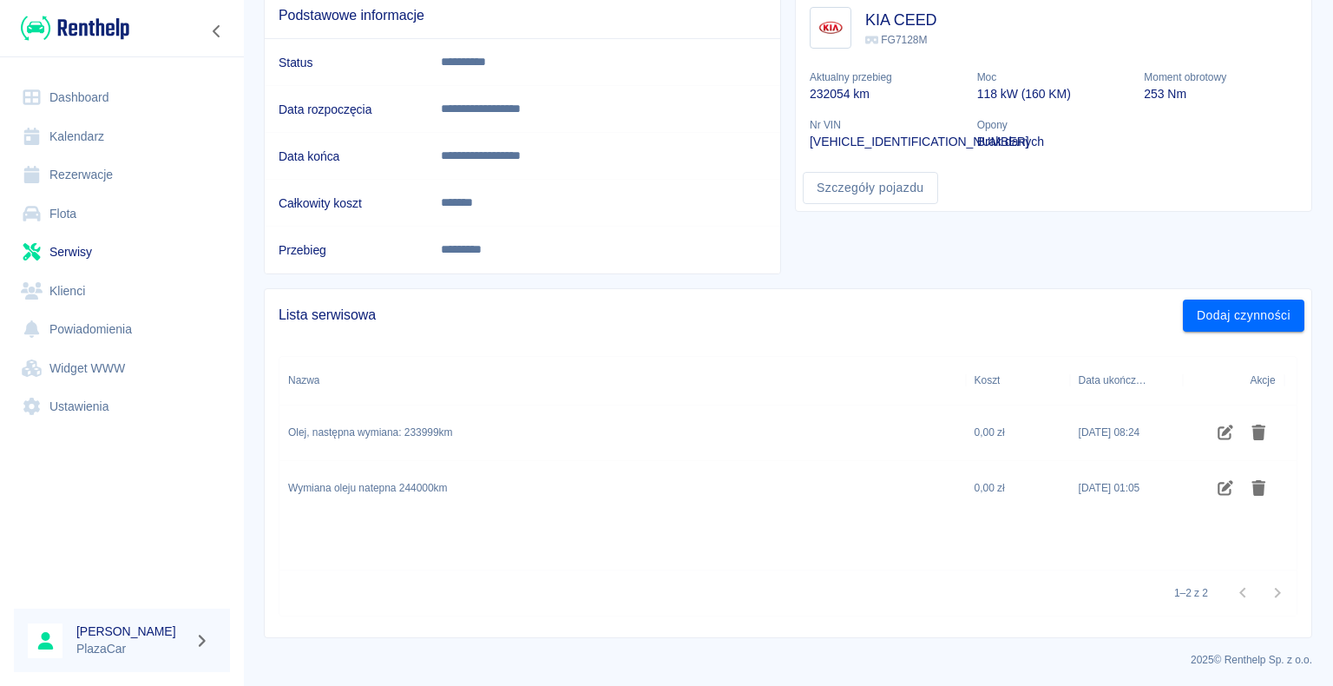
click at [221, 37] on icon "Zwiń nawigację" at bounding box center [216, 31] width 17 height 14
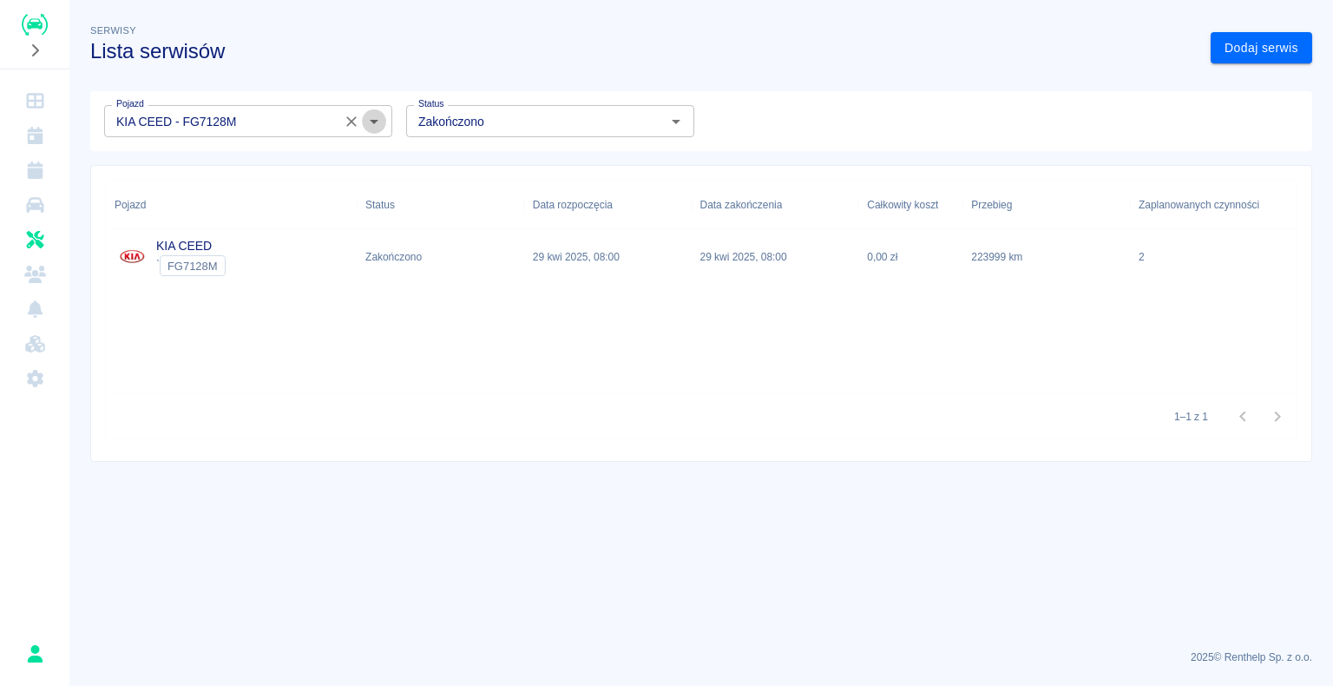
click at [377, 119] on icon "Otwórz" at bounding box center [374, 121] width 21 height 21
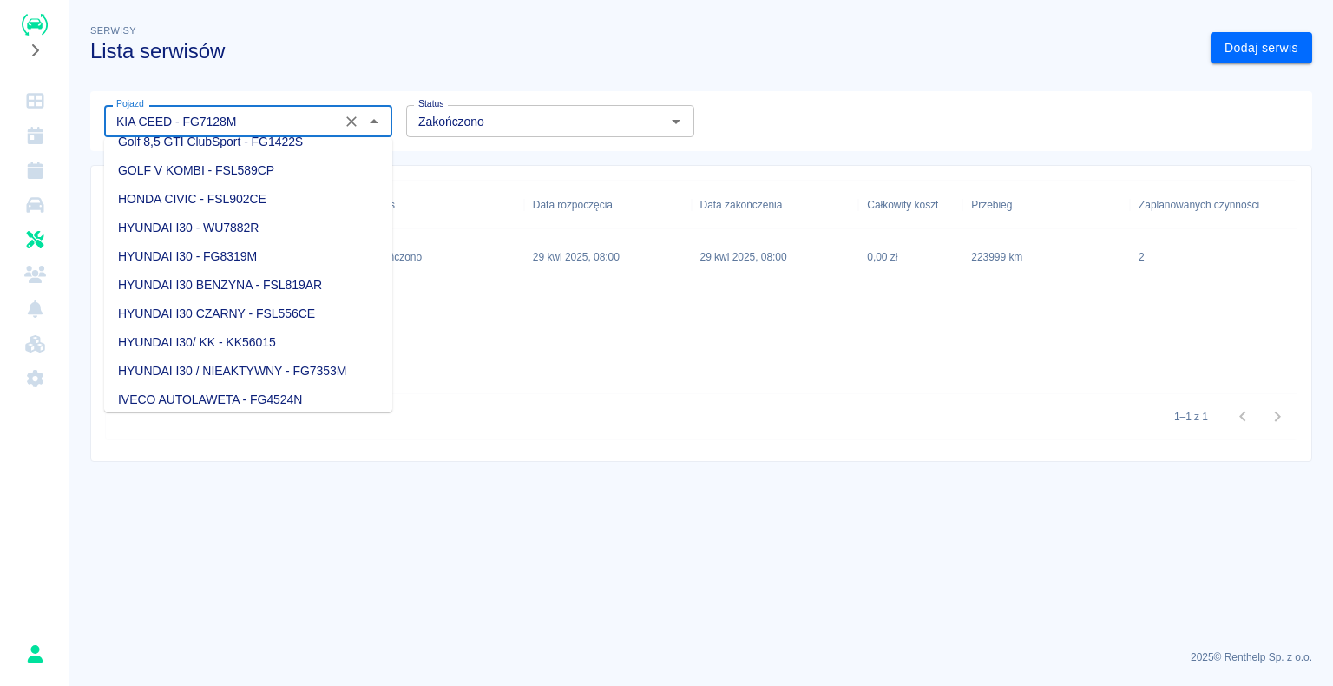
scroll to position [333, 0]
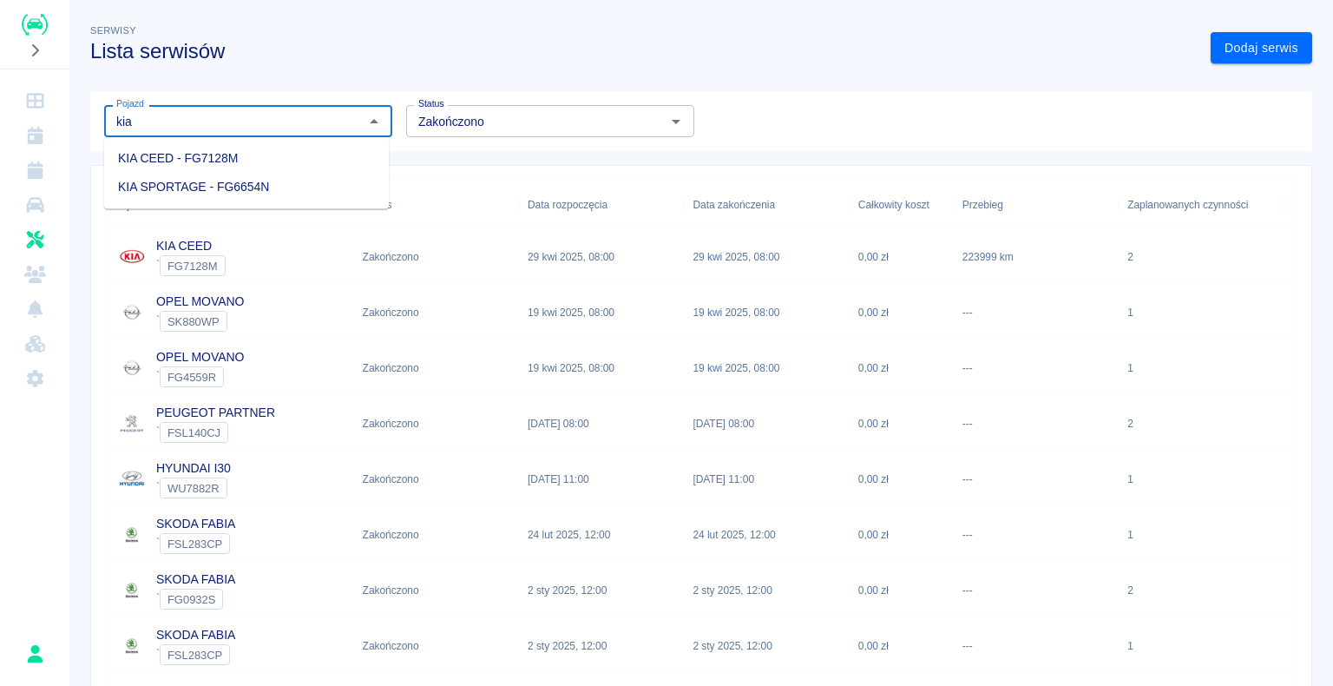
click at [263, 189] on li "KIA SPORTAGE - FG6654N" at bounding box center [246, 187] width 285 height 29
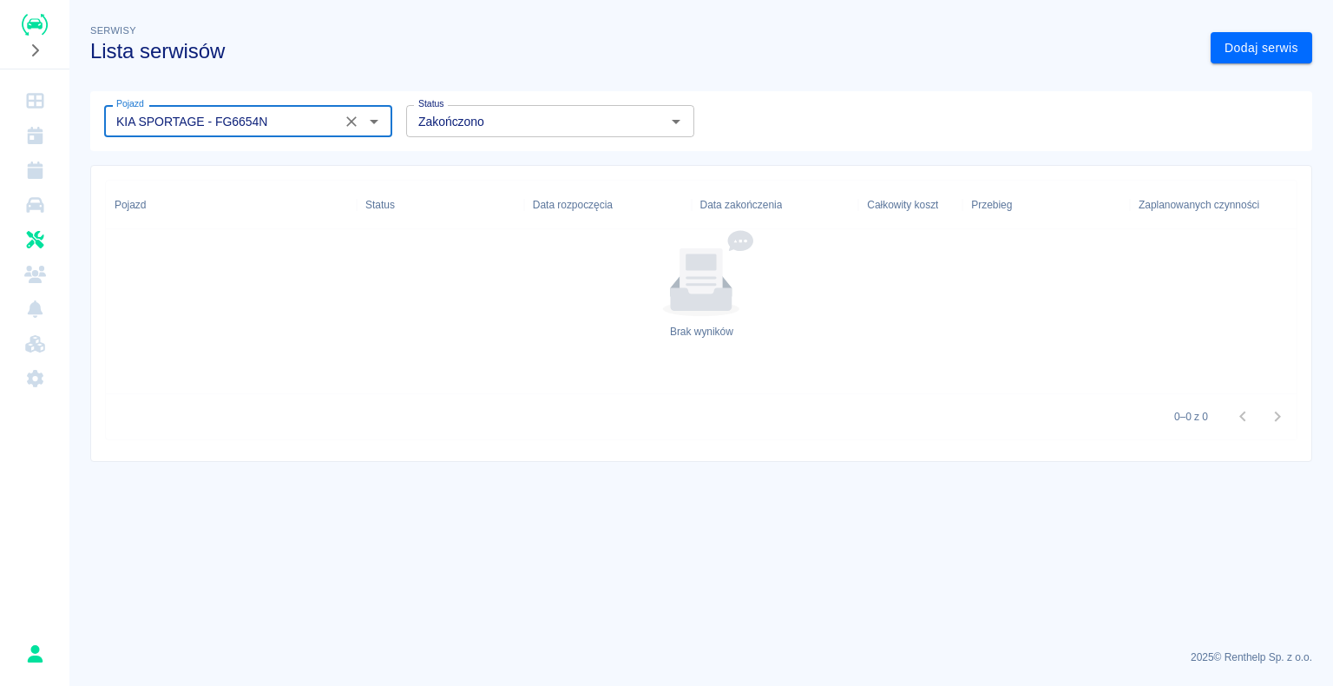
type input "KIA SPORTAGE - FG6654N"
click at [523, 283] on div "Brak wyników" at bounding box center [702, 284] width 1192 height 111
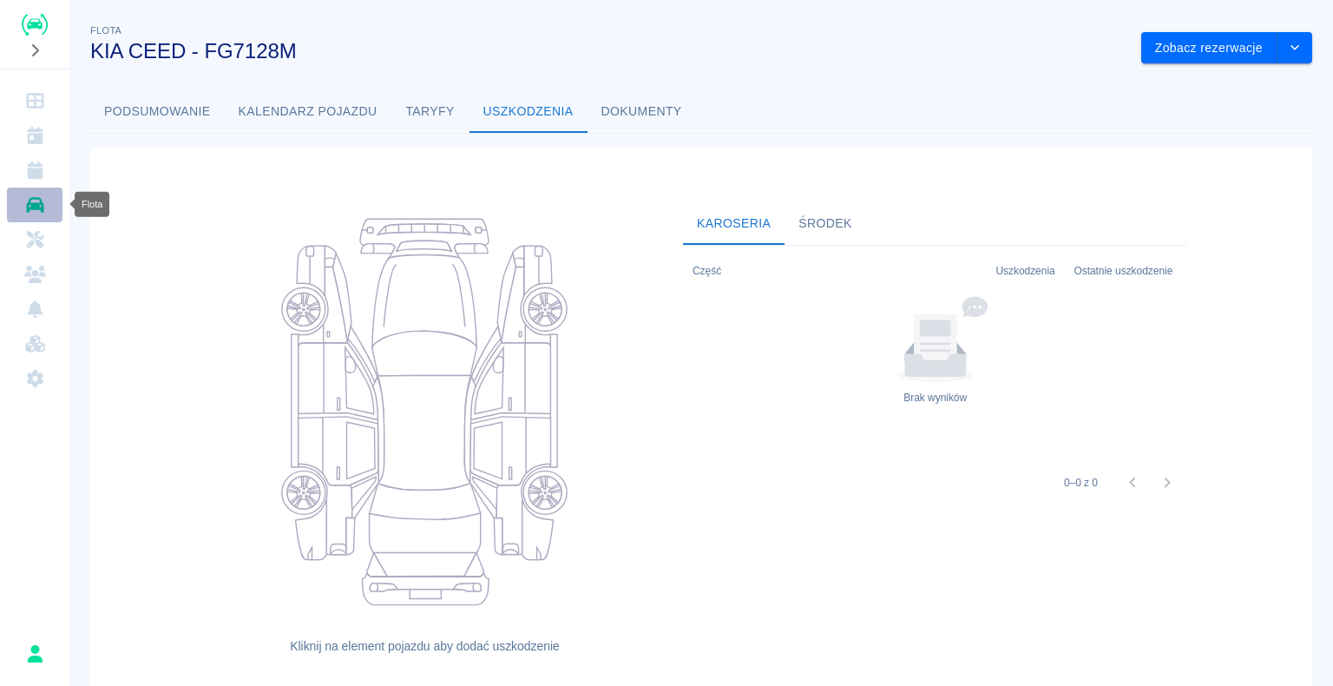
click at [38, 199] on icon "Flota" at bounding box center [34, 205] width 17 height 16
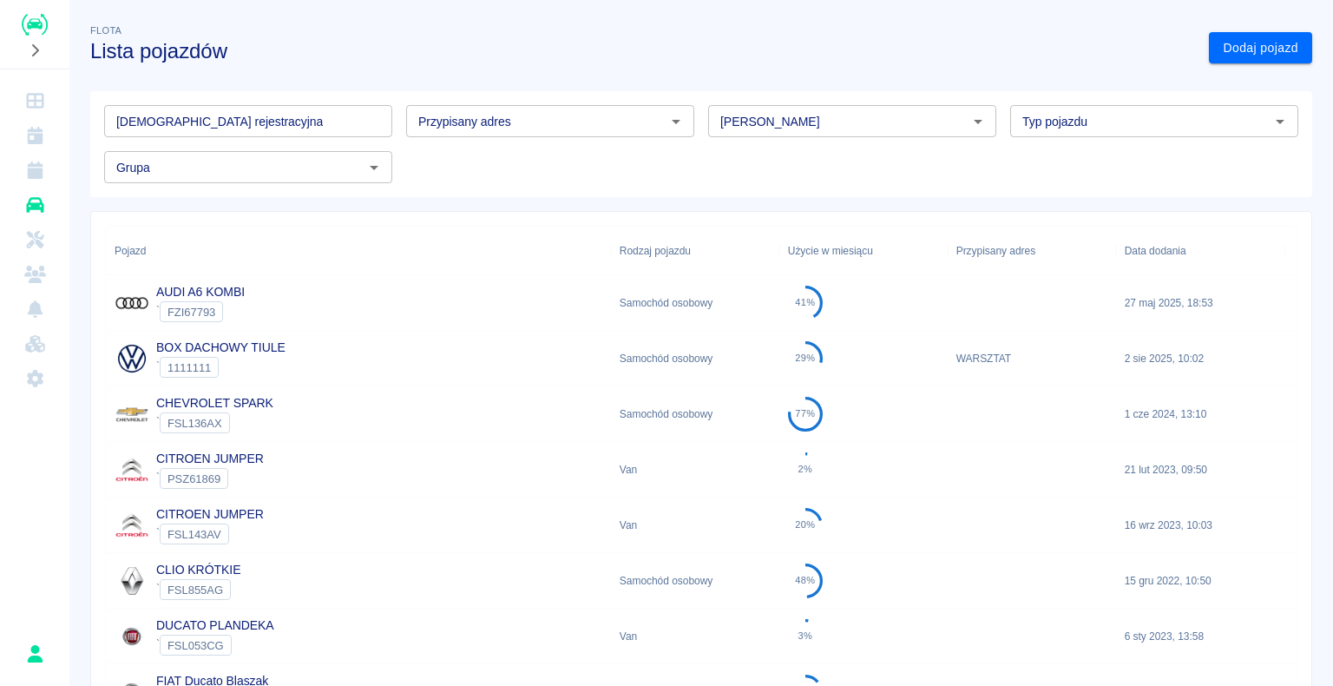
click at [763, 113] on input "[PERSON_NAME]" at bounding box center [837, 121] width 249 height 22
click at [795, 159] on li "Kia" at bounding box center [844, 158] width 285 height 29
type input "Kia"
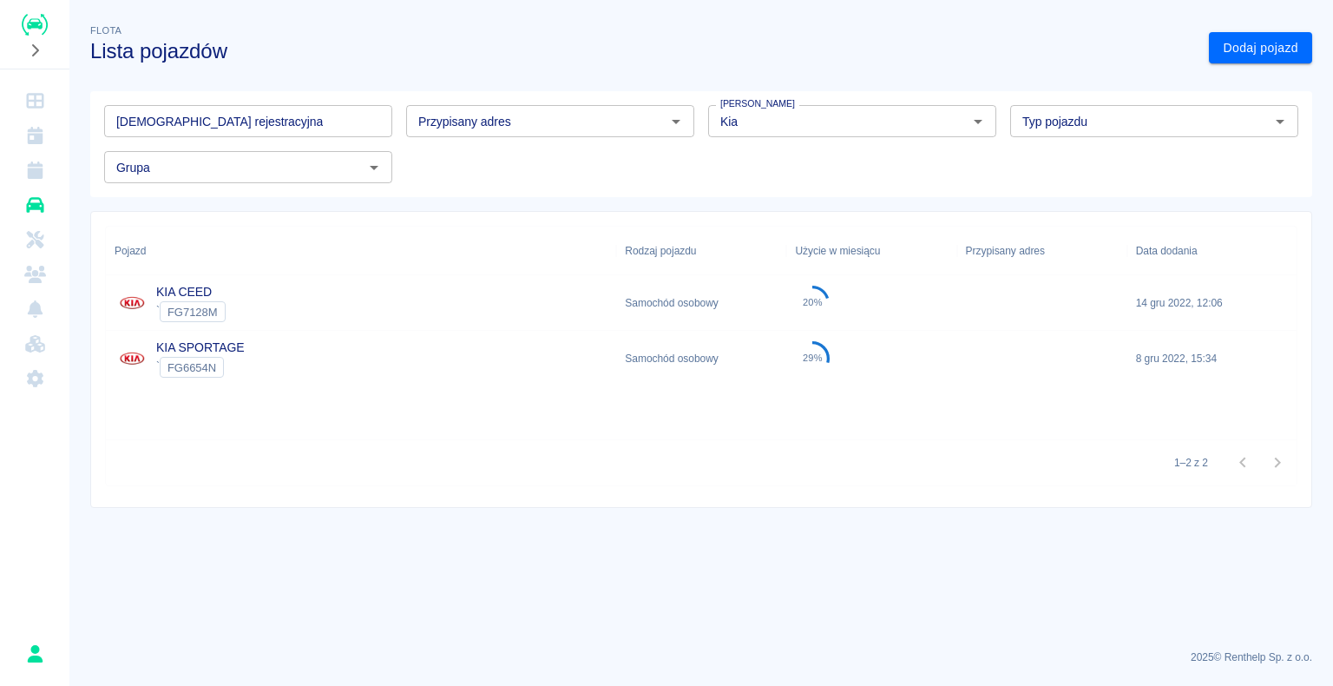
click at [579, 350] on div "KIA SPORTAGE ` FG6654N" at bounding box center [361, 359] width 510 height 56
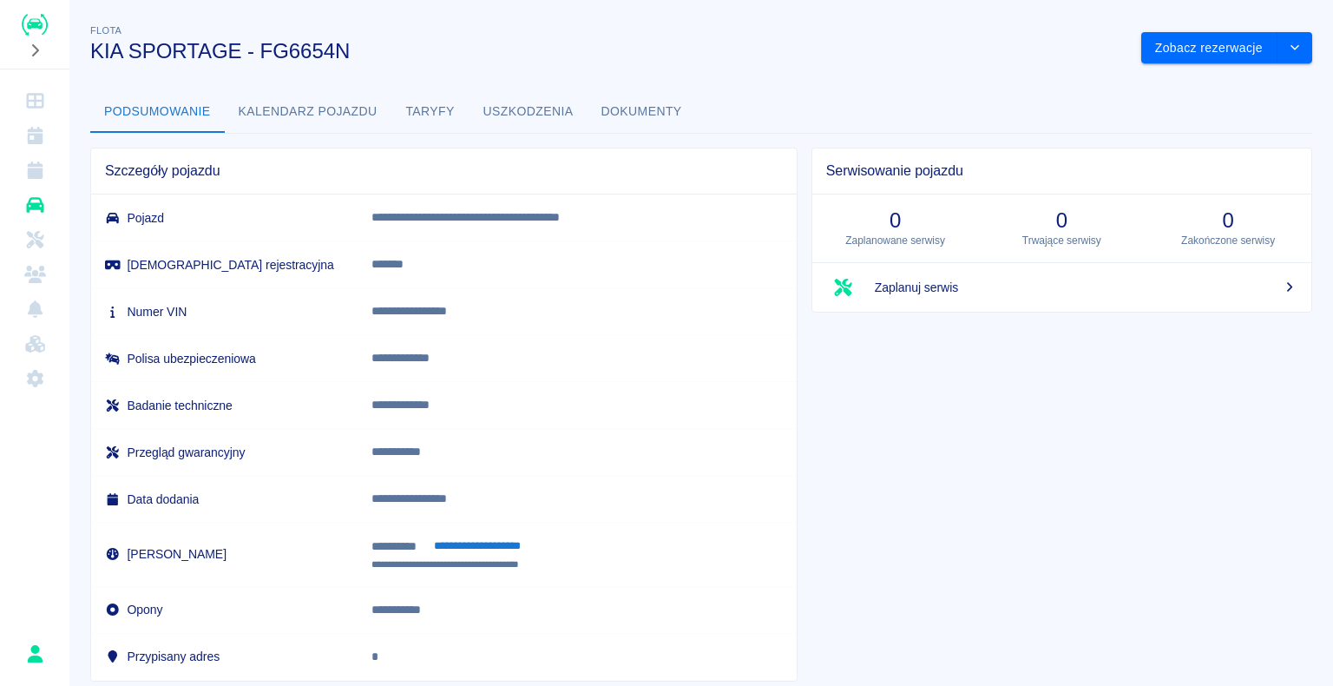
click at [922, 293] on span "Zaplanuj serwis" at bounding box center [1086, 288] width 423 height 18
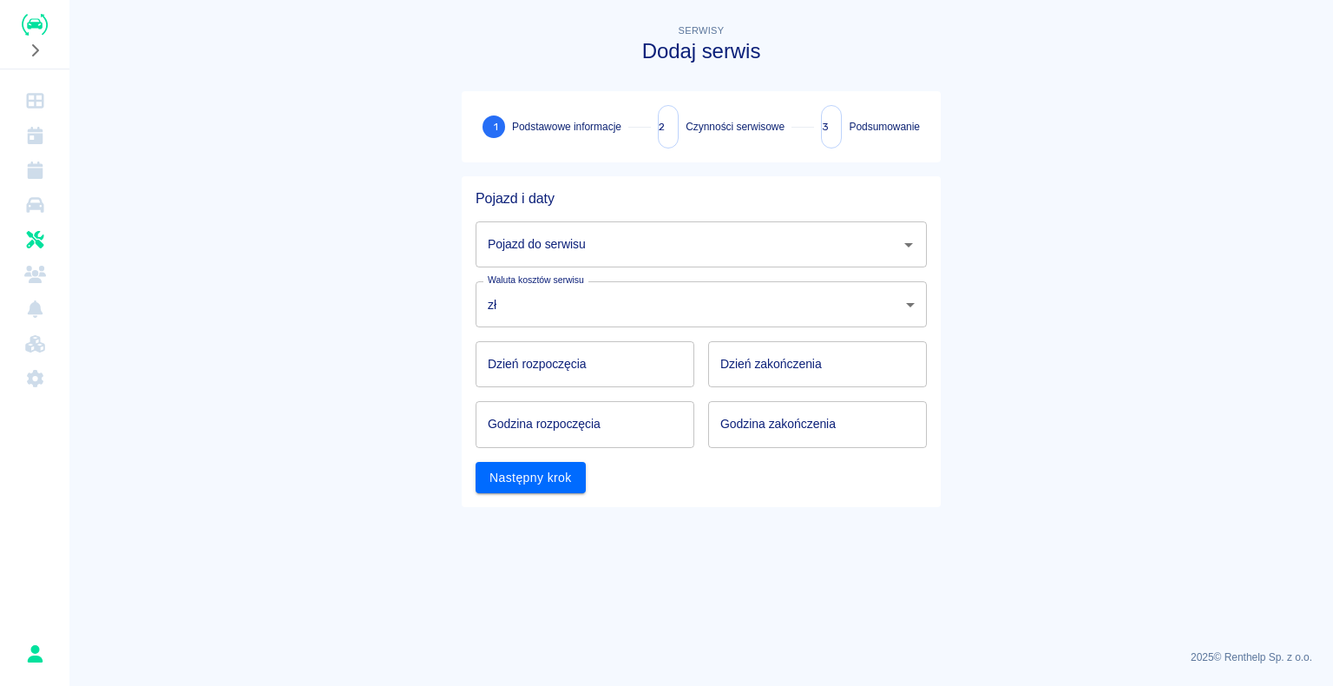
click at [692, 241] on input "Pojazd do serwisu" at bounding box center [688, 244] width 410 height 30
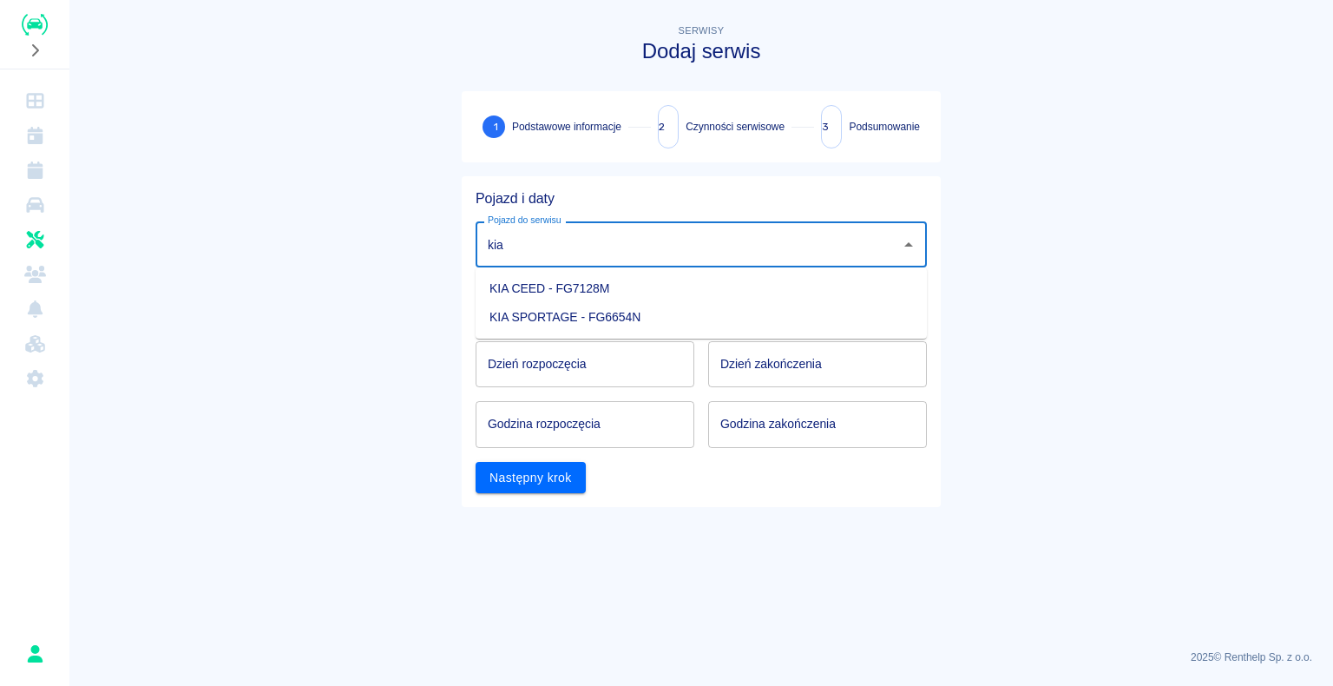
click at [594, 307] on li "KIA SPORTAGE - FG6654N" at bounding box center [701, 317] width 451 height 29
type input "KIA SPORTAGE - FG6654N"
type input "DD.MM.YYYY"
click at [632, 380] on input "DD.MM.YYYY" at bounding box center [585, 364] width 219 height 46
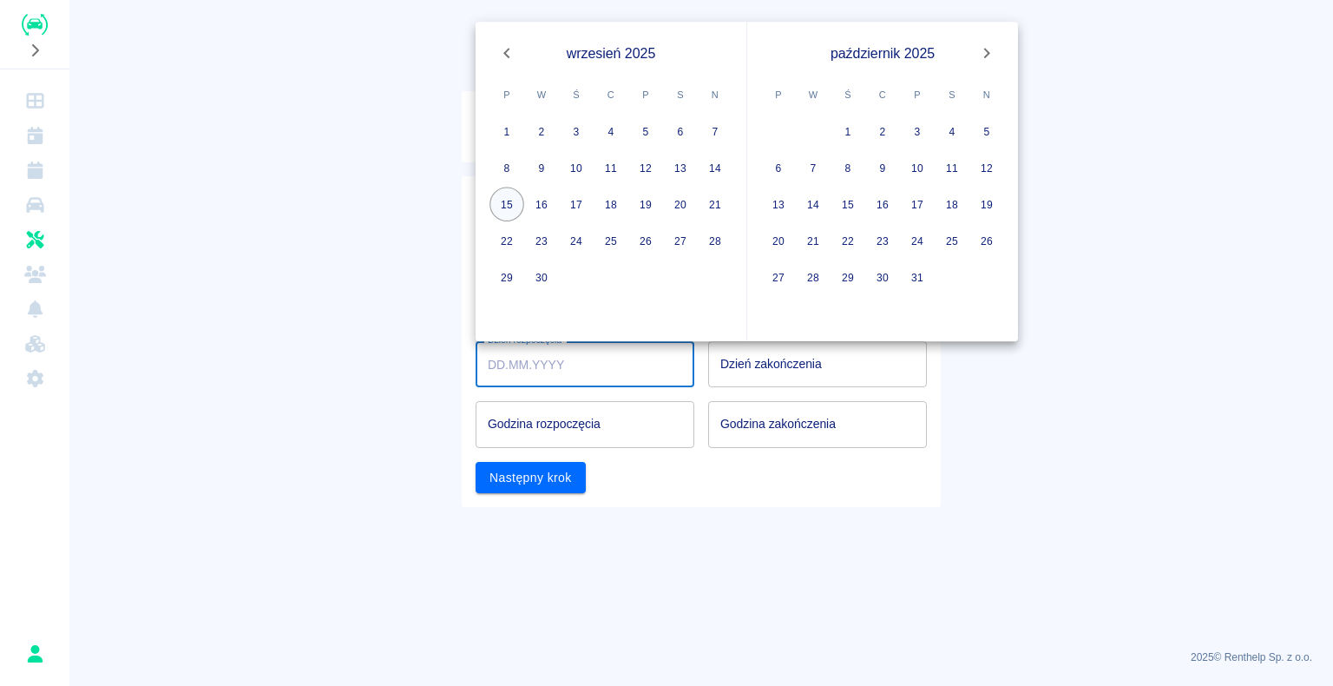
click at [504, 202] on button "15" at bounding box center [506, 204] width 35 height 35
type input "[DATE]"
type input "DD.MM.YYYY"
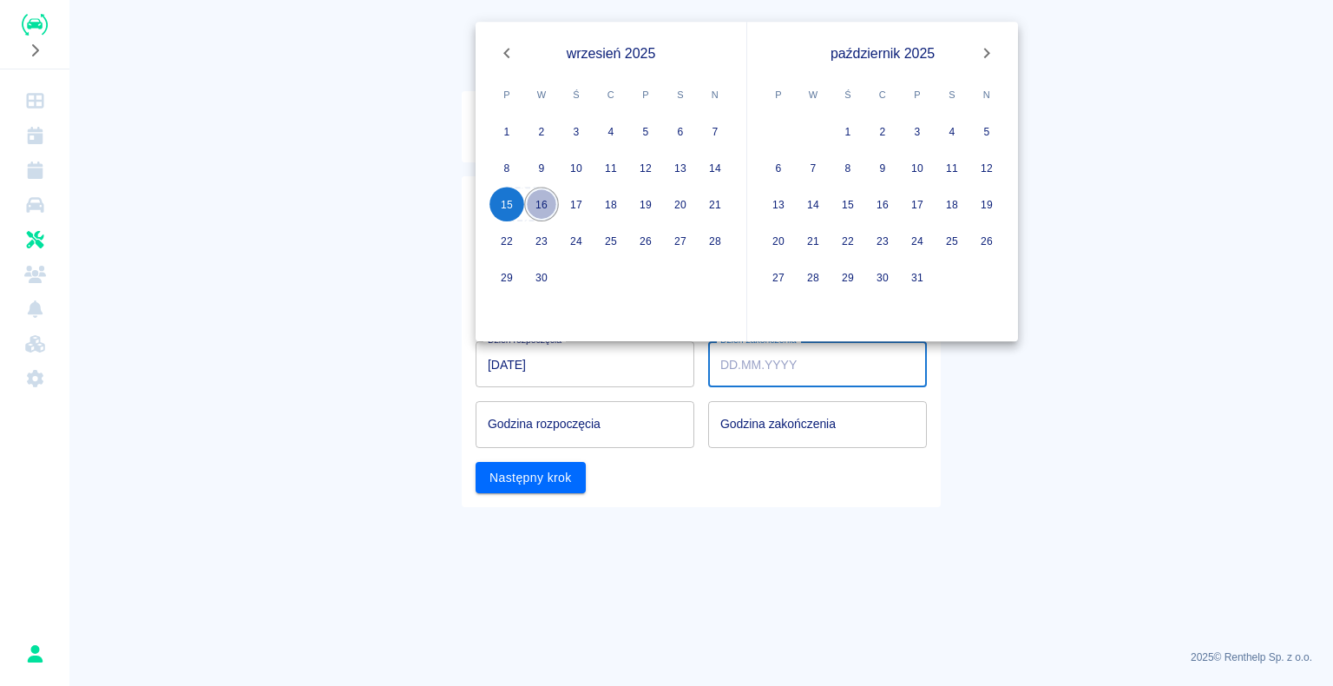
click at [548, 200] on button "16" at bounding box center [541, 204] width 35 height 35
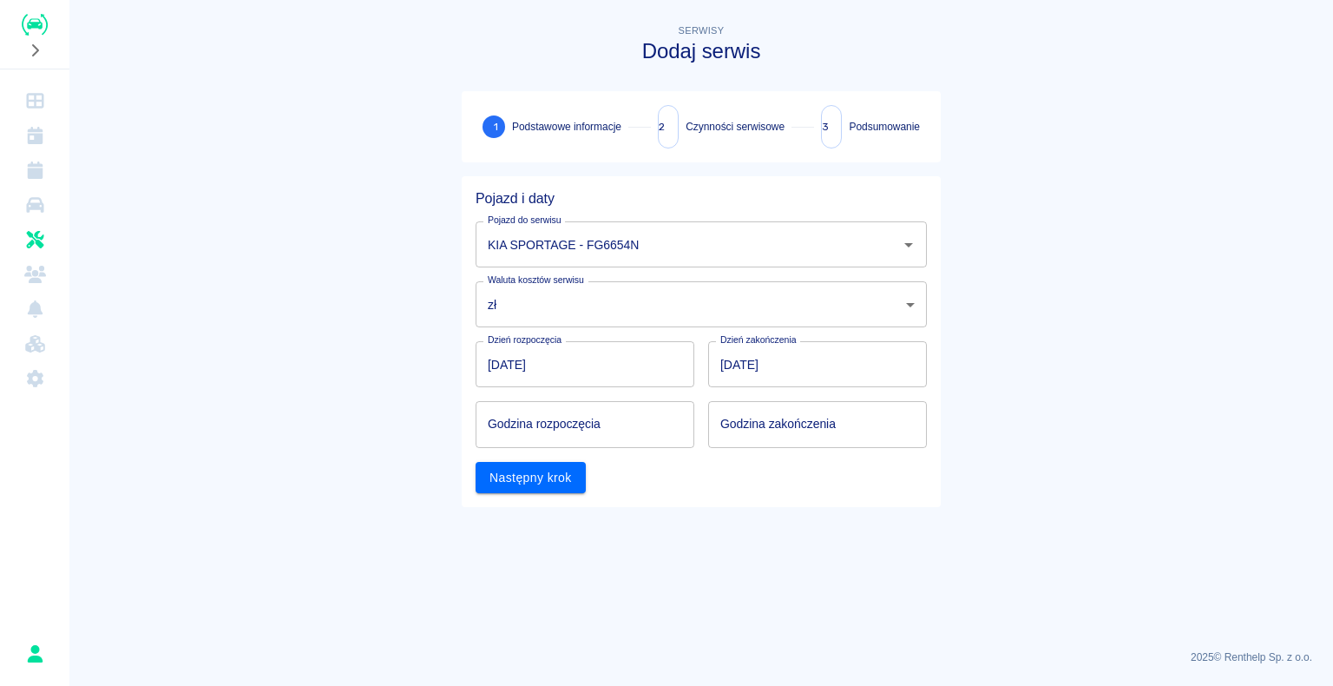
click at [734, 361] on input "[DATE]" at bounding box center [817, 364] width 219 height 46
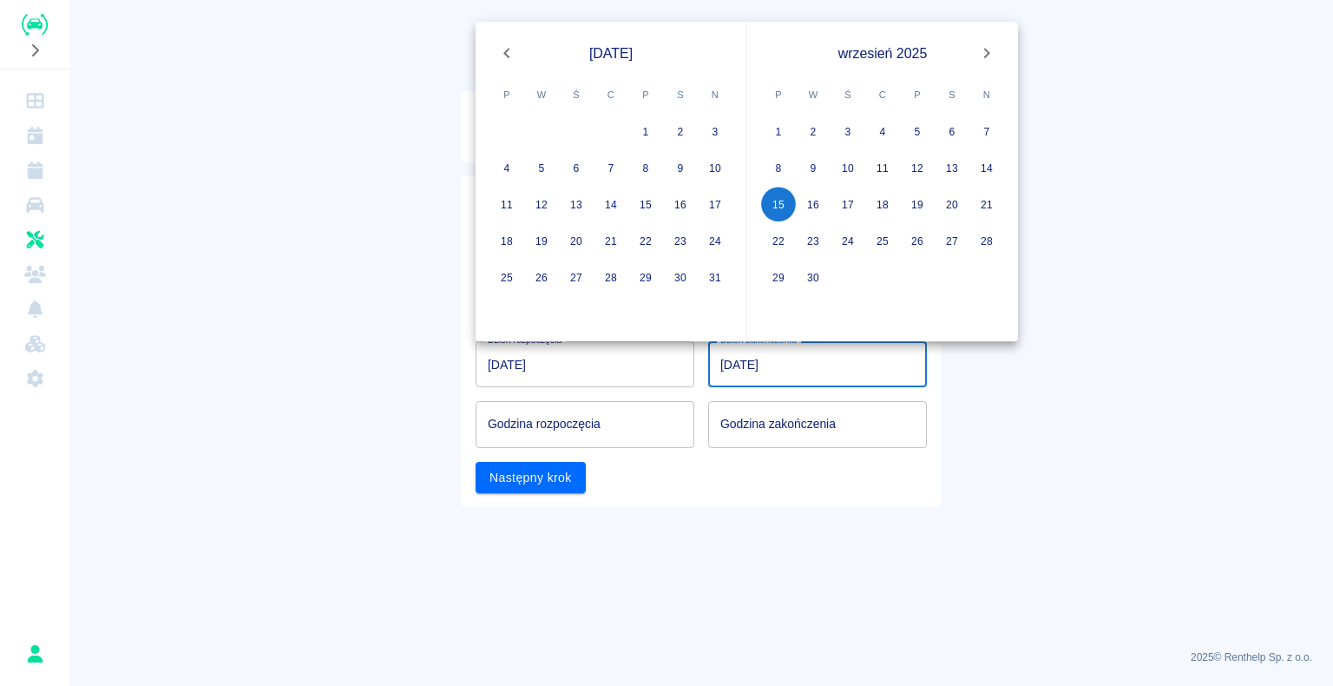
type input "[DATE]"
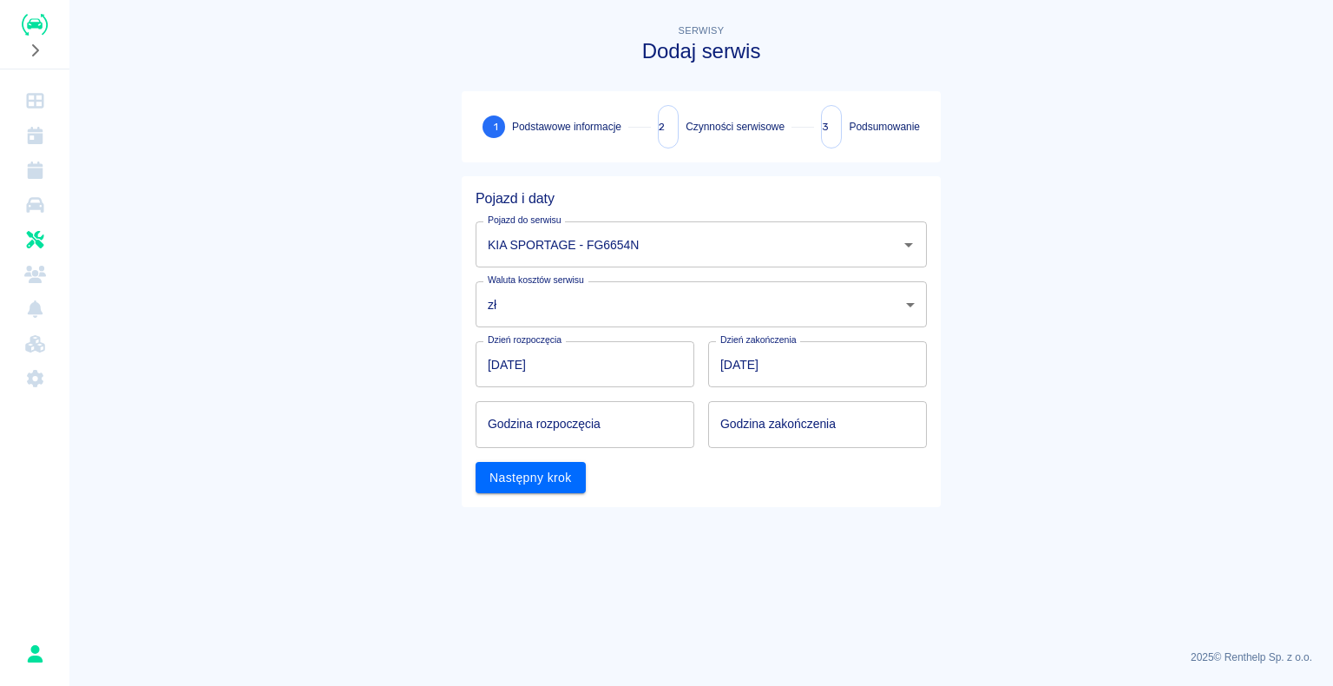
click at [844, 456] on div "Następny krok" at bounding box center [694, 471] width 465 height 46
click at [595, 429] on input "hh:mm" at bounding box center [579, 424] width 207 height 46
type input "17:00"
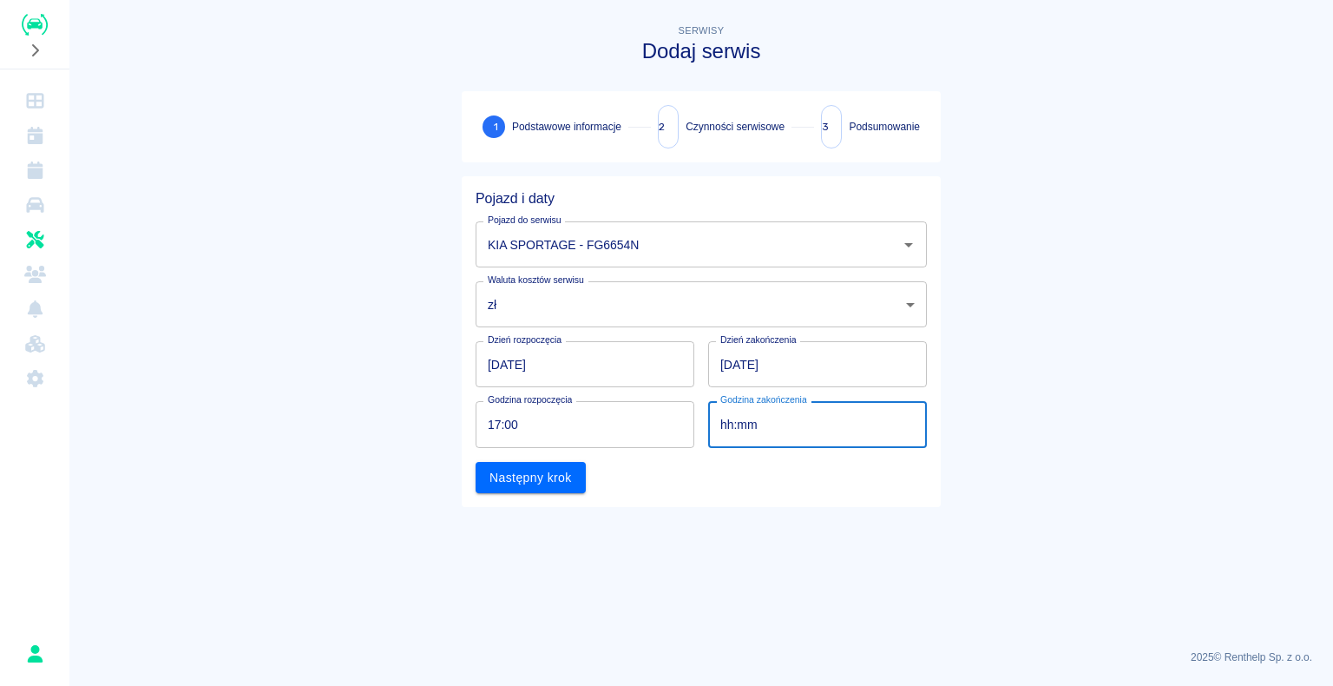
click at [785, 415] on input "hh:mm" at bounding box center [811, 424] width 207 height 46
type input "18:00"
click at [553, 488] on button "Następny krok" at bounding box center [531, 478] width 110 height 32
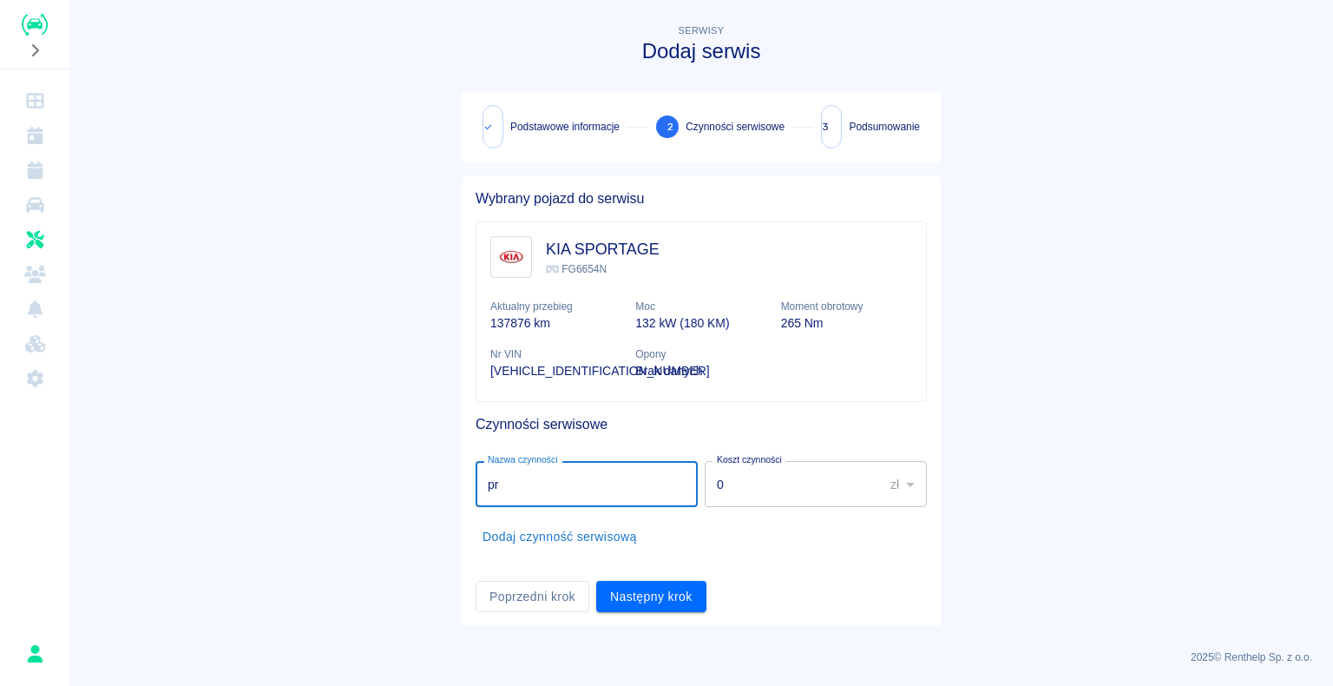
type input "p"
type input "148842 wymiana oleju [DATE] , nastepna wymiana 158843"
click at [634, 597] on button "Następny krok" at bounding box center [651, 597] width 110 height 32
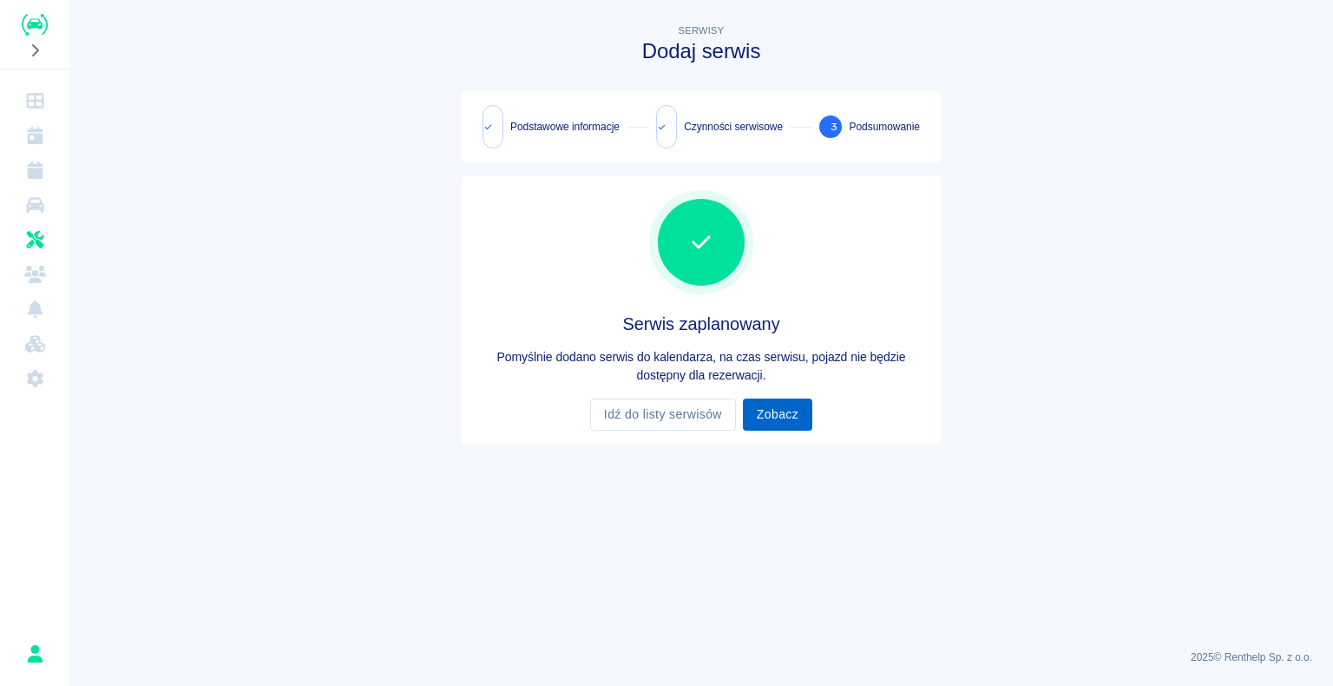
click at [777, 420] on link "Zobacz" at bounding box center [777, 414] width 69 height 32
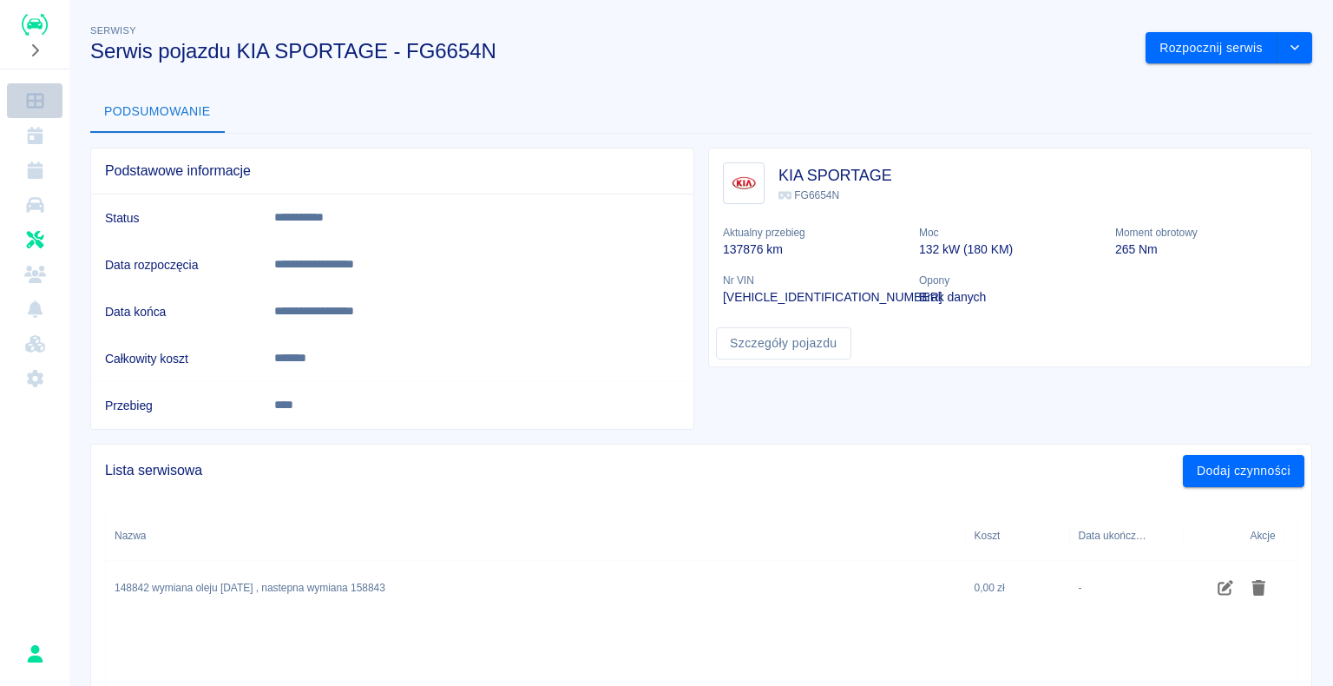
click at [24, 93] on icon "Dashboard" at bounding box center [35, 100] width 22 height 17
